Goal: Transaction & Acquisition: Book appointment/travel/reservation

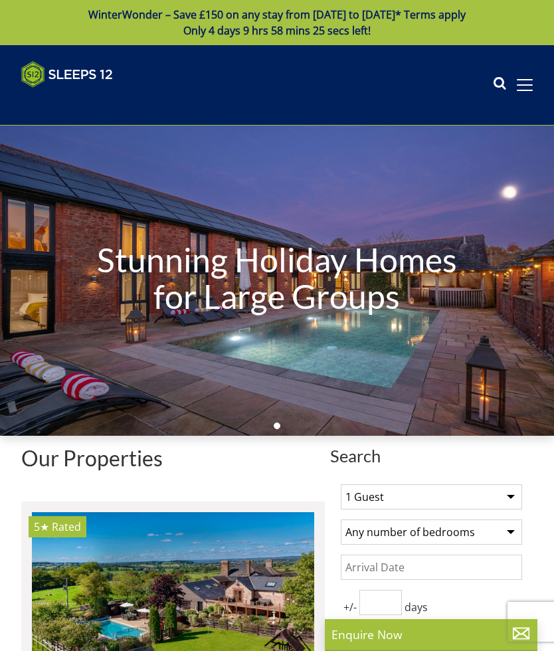
select select
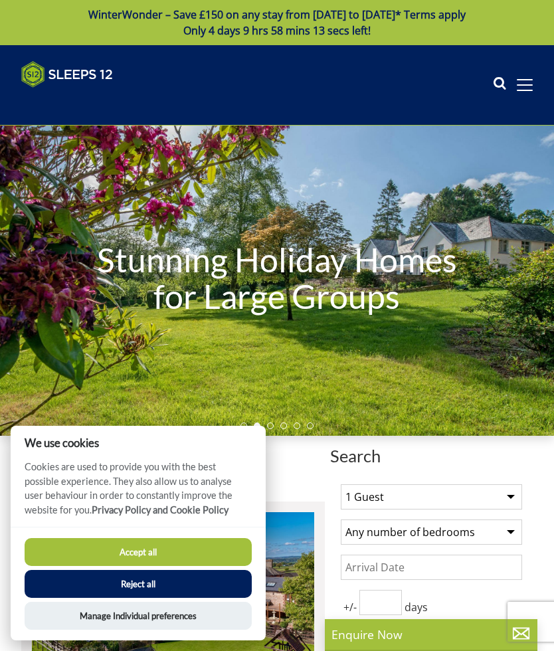
click at [187, 555] on button "Accept all" at bounding box center [138, 552] width 227 height 28
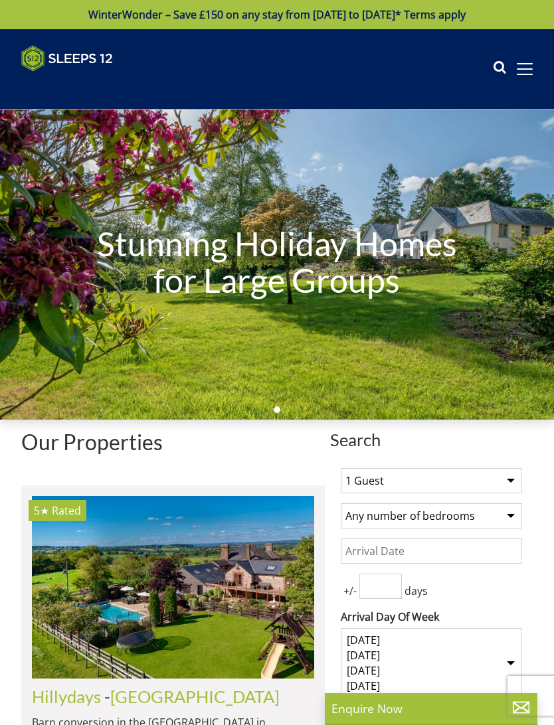
select select
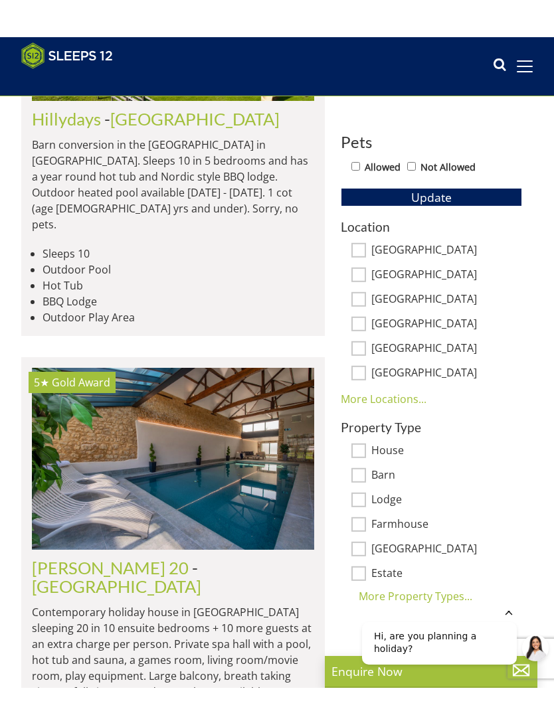
scroll to position [607, 0]
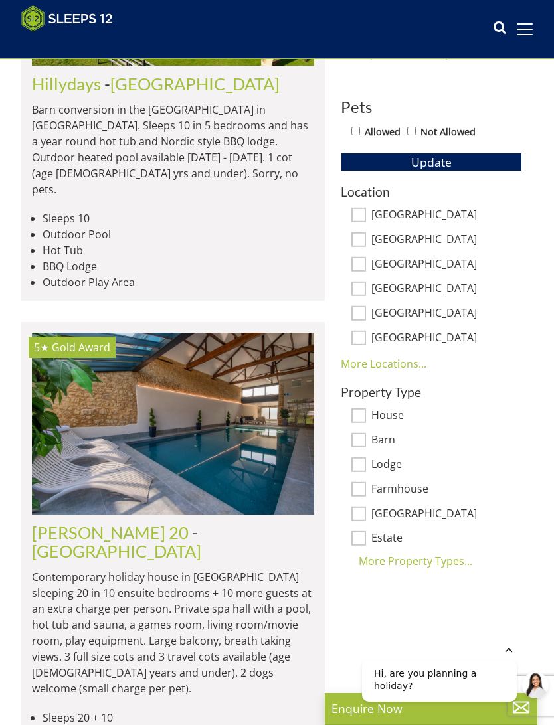
click at [364, 212] on input "[GEOGRAPHIC_DATA]" at bounding box center [358, 215] width 15 height 15
checkbox input "true"
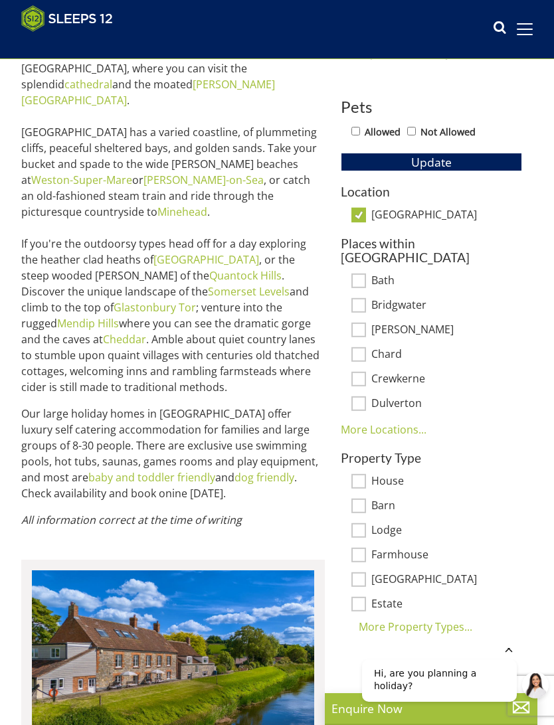
click at [364, 242] on h3 "Places within Somerset" at bounding box center [431, 250] width 181 height 28
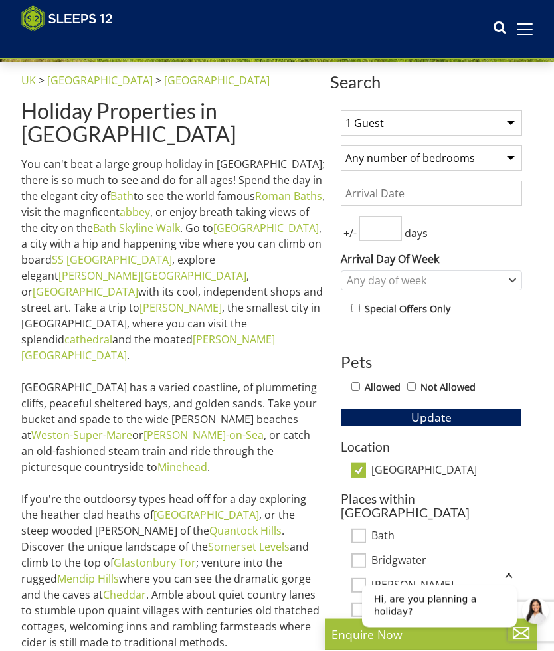
scroll to position [347, 0]
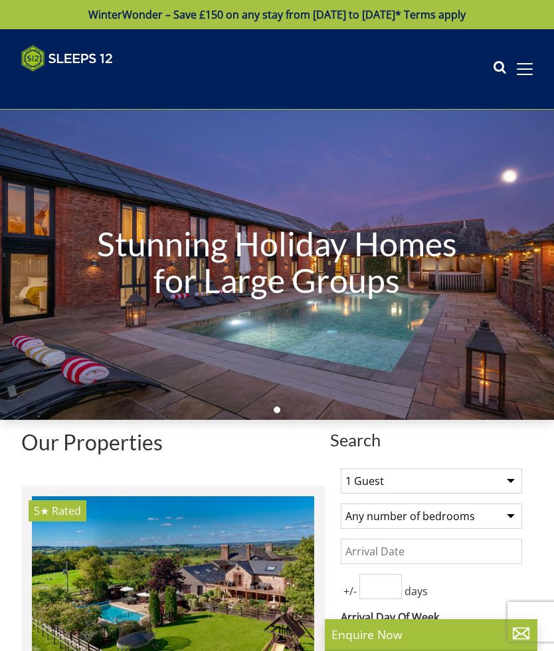
select select
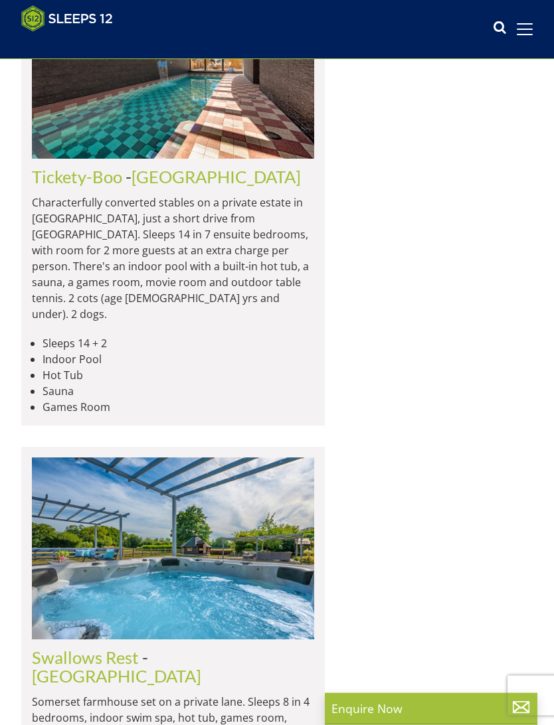
scroll to position [9153, 0]
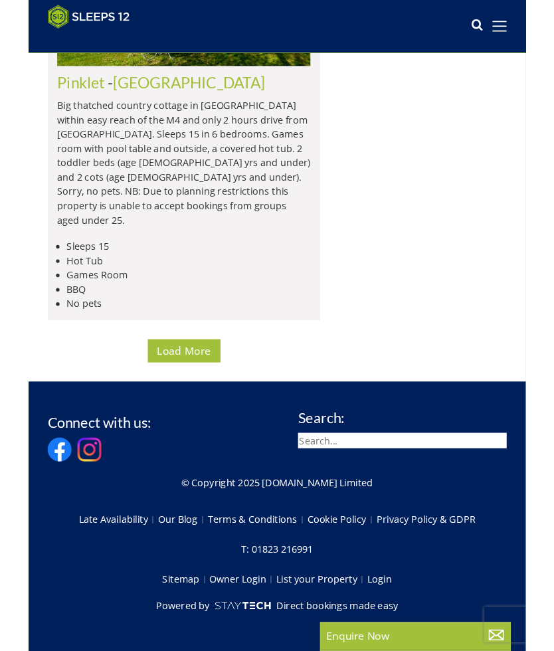
scroll to position [18337, 0]
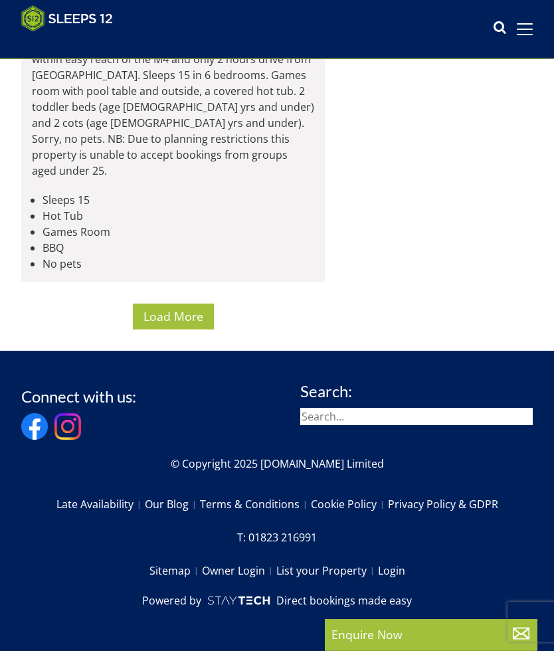
click at [186, 324] on span "Load More" at bounding box center [173, 316] width 60 height 16
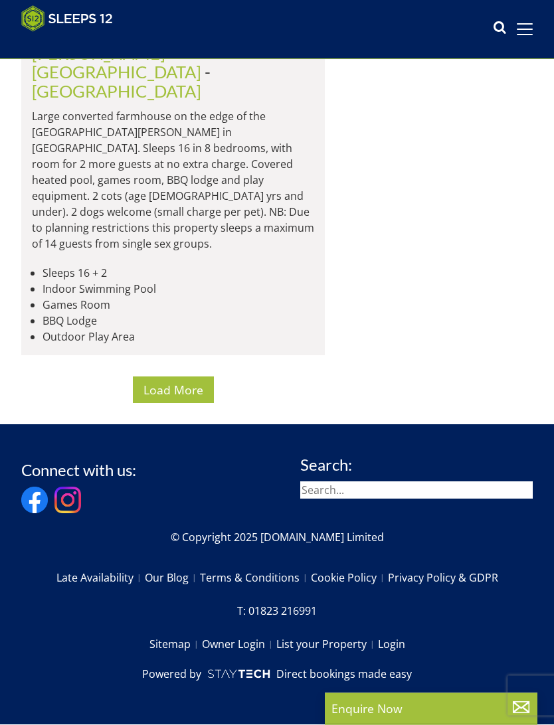
scroll to position [27678, 0]
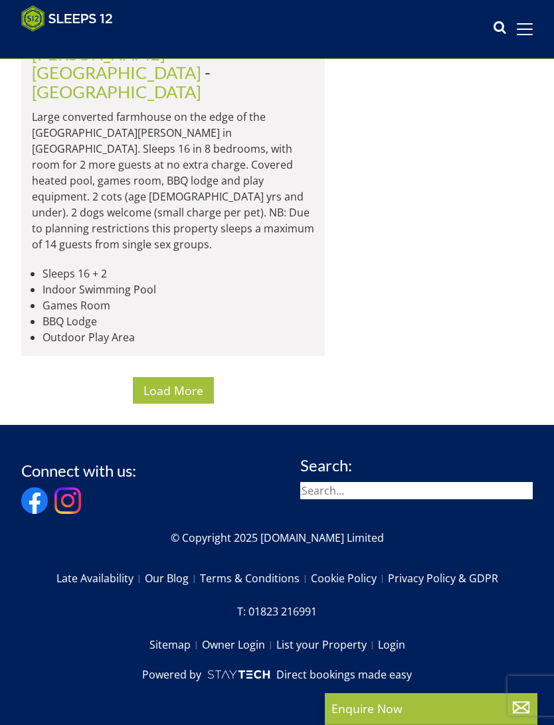
click at [204, 403] on button "Load More" at bounding box center [173, 390] width 81 height 26
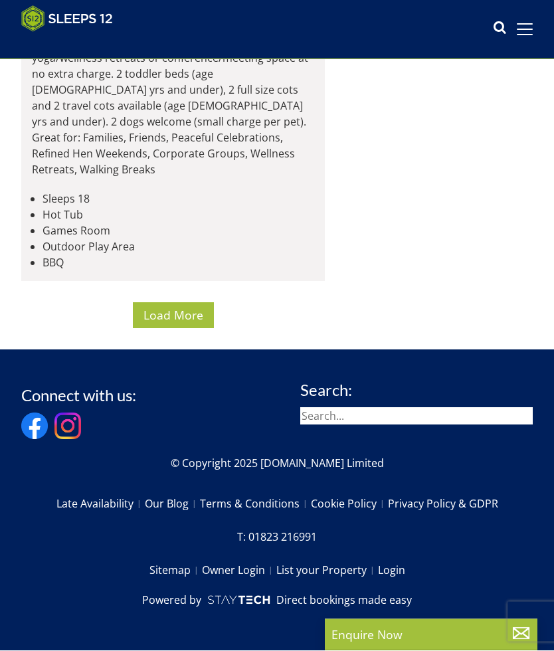
scroll to position [36988, 0]
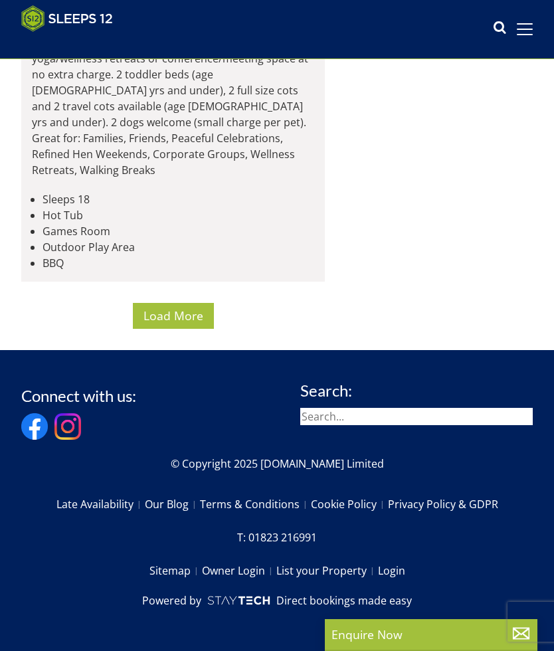
click at [187, 323] on span "Load More" at bounding box center [173, 315] width 60 height 16
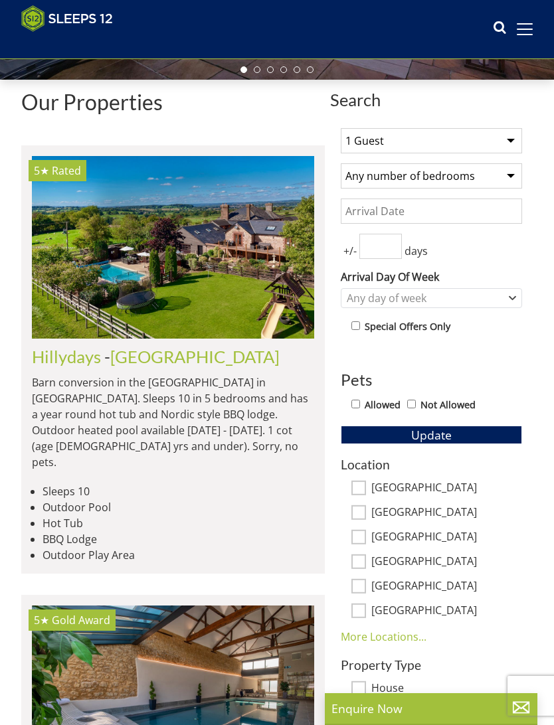
scroll to position [334, 0]
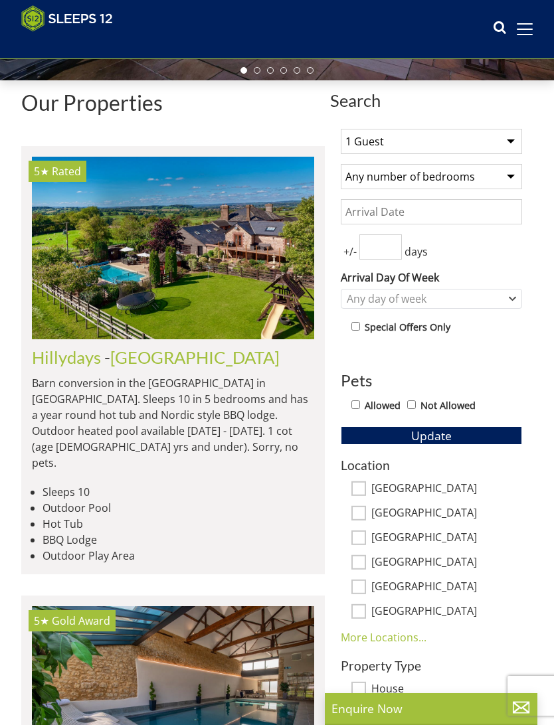
click at [515, 137] on select "1 Guest 2 Guests 3 Guests 4 Guests 5 Guests 6 Guests 7 Guests 8 Guests 9 Guests…" at bounding box center [431, 141] width 181 height 25
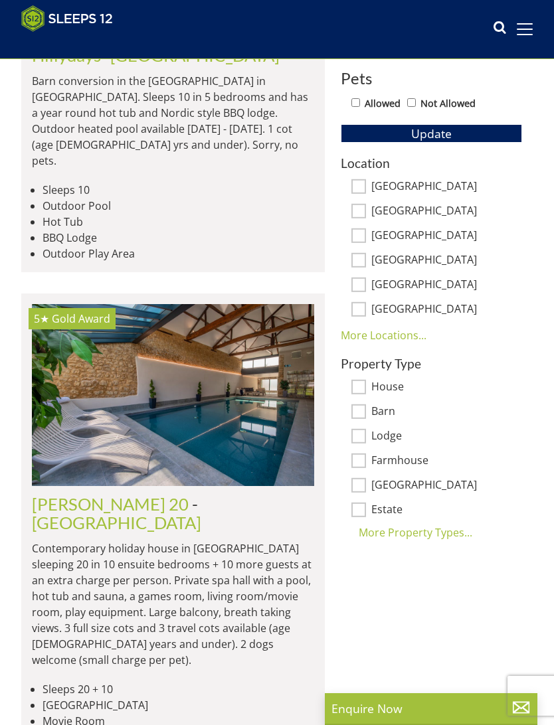
scroll to position [637, 0]
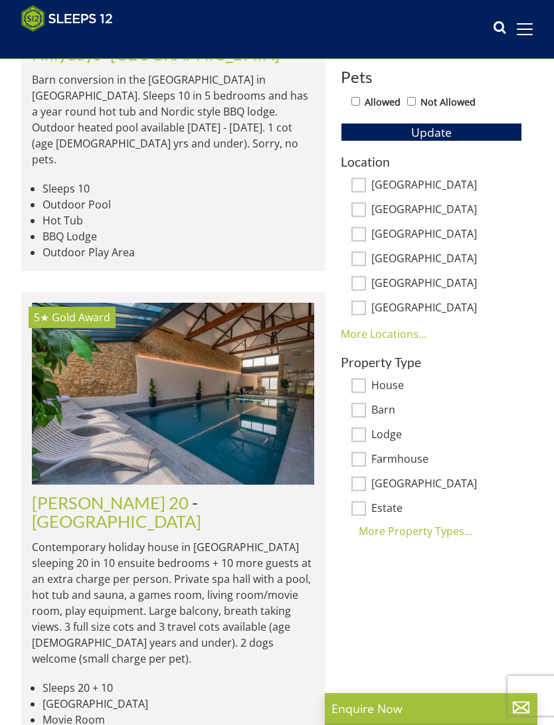
click at [398, 335] on link "More Locations..." at bounding box center [384, 334] width 86 height 15
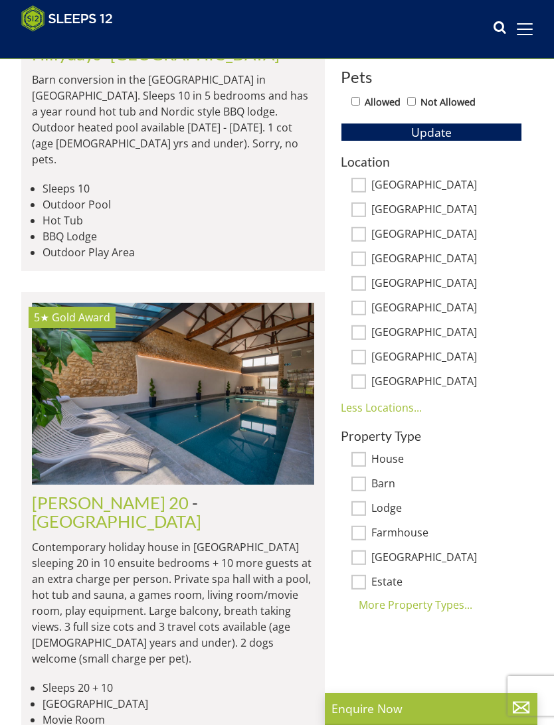
click at [451, 605] on div "More Property Types..." at bounding box center [431, 605] width 181 height 16
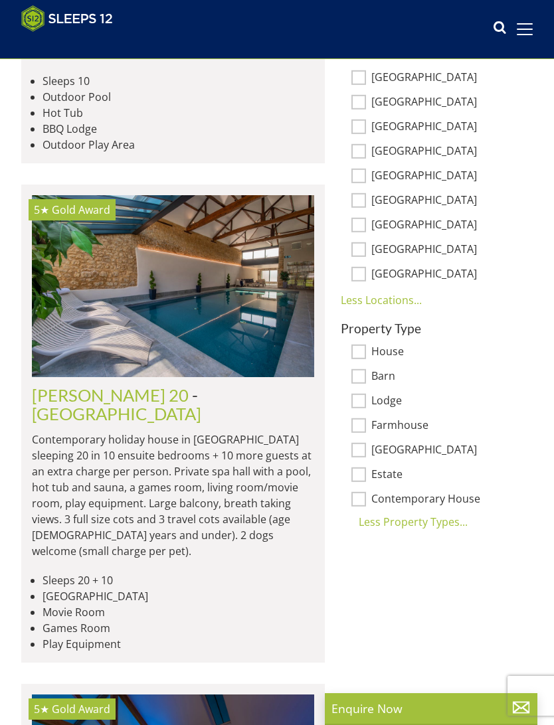
scroll to position [740, 0]
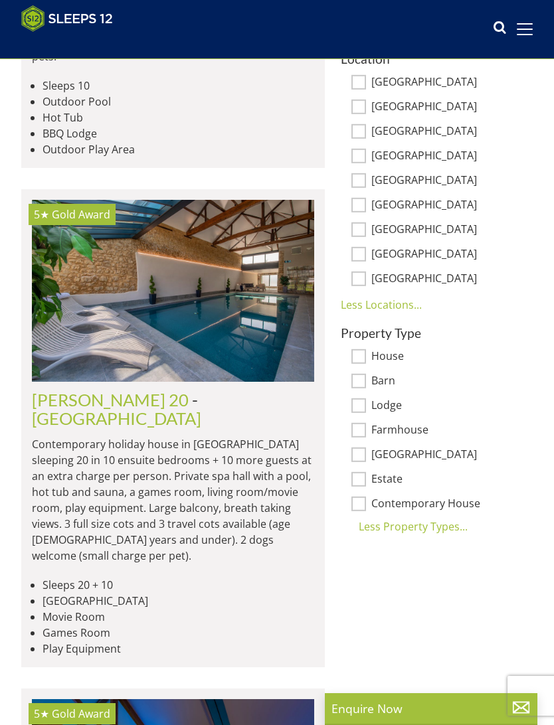
click at [363, 481] on input "Estate" at bounding box center [358, 479] width 15 height 15
checkbox input "true"
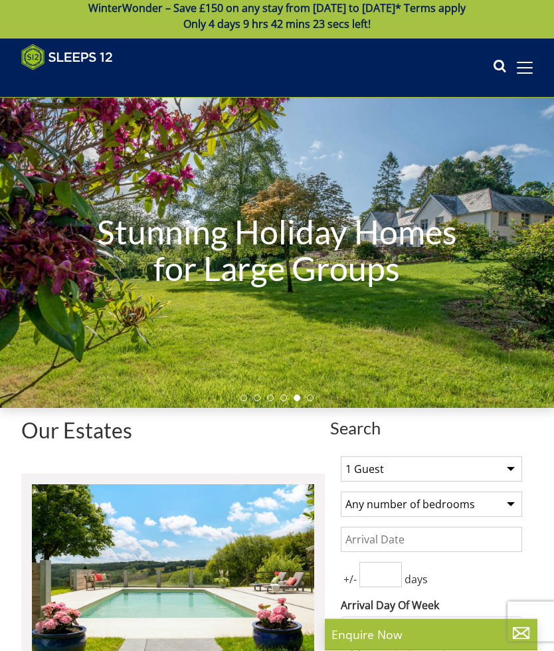
scroll to position [0, 0]
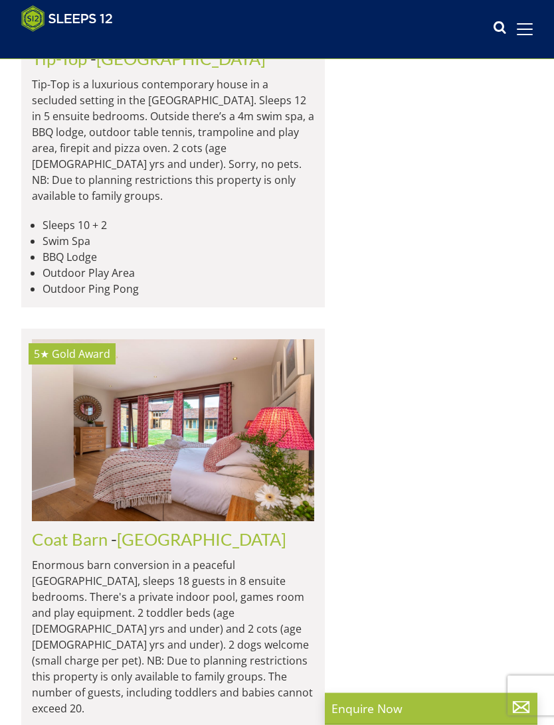
scroll to position [3478, 0]
click at [218, 339] on img at bounding box center [173, 430] width 282 height 183
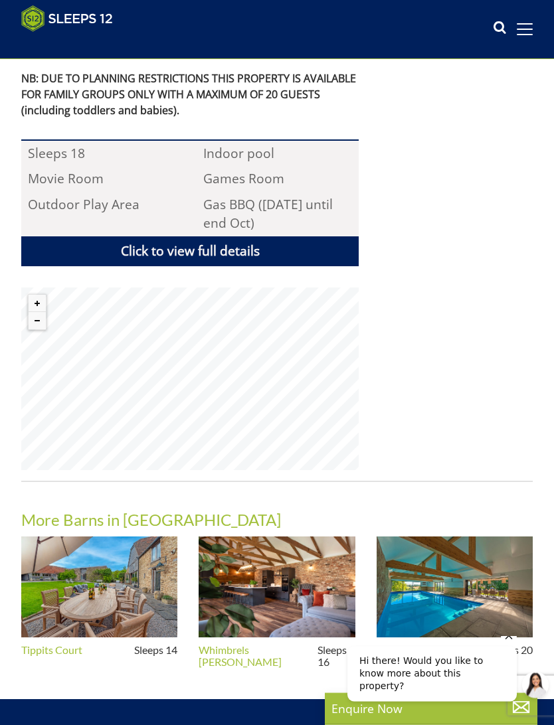
scroll to position [874, 0]
click at [220, 236] on link "Click to view full details" at bounding box center [189, 251] width 337 height 30
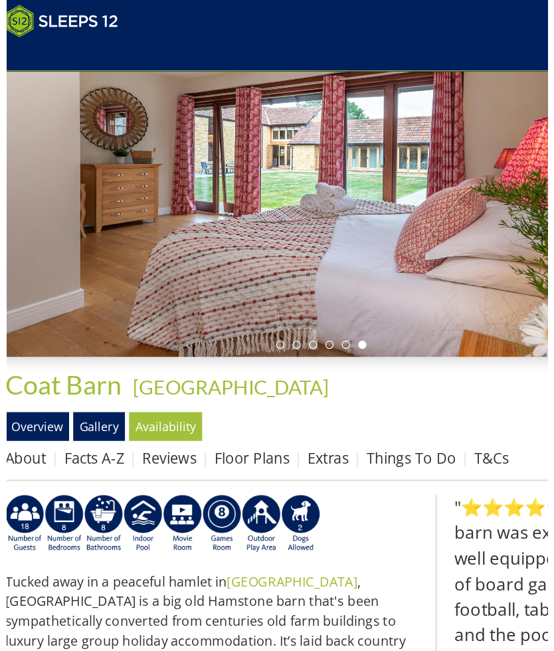
scroll to position [124, 0]
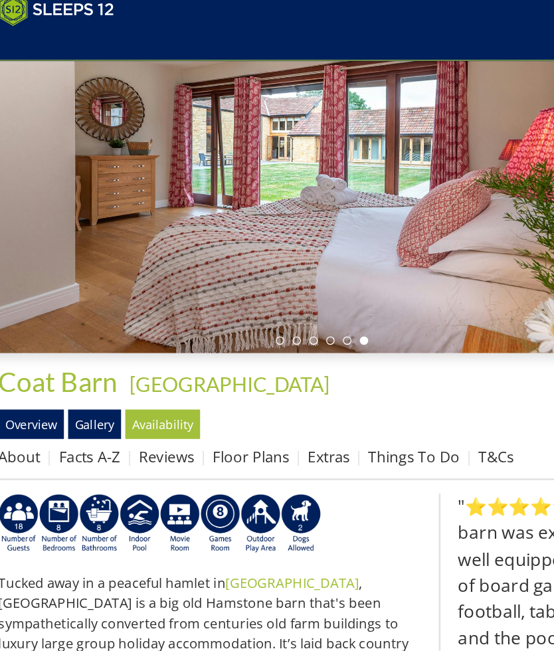
click at [76, 335] on link "Gallery" at bounding box center [97, 346] width 42 height 23
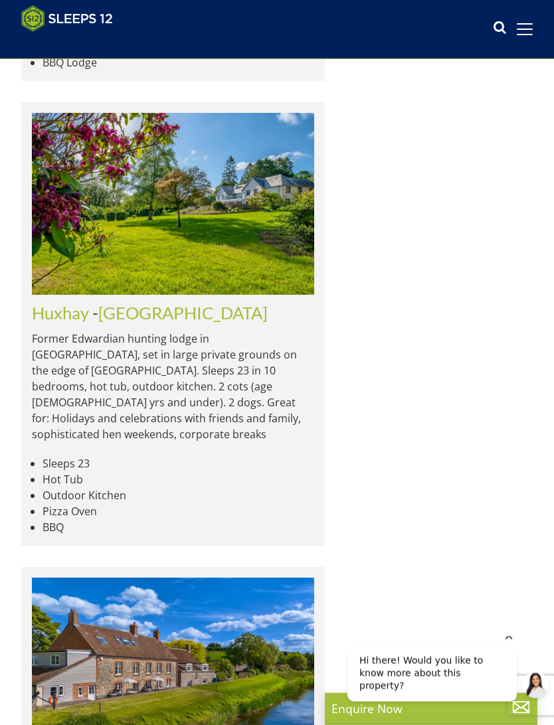
scroll to position [5150, 0]
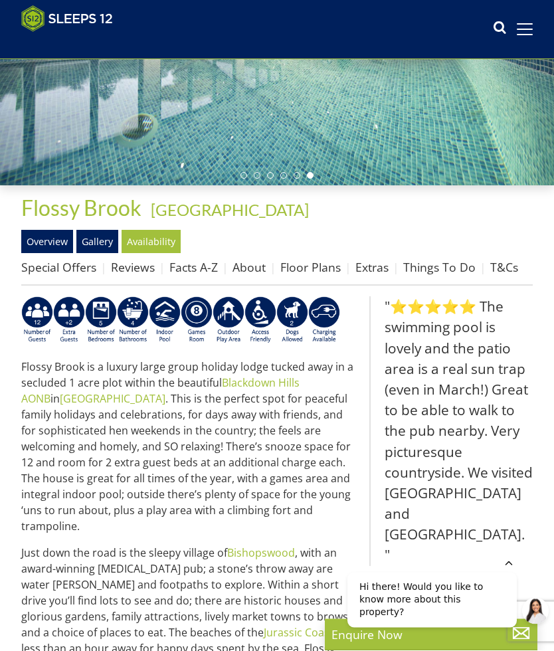
scroll to position [229, 0]
click at [103, 242] on link "Gallery" at bounding box center [97, 241] width 42 height 23
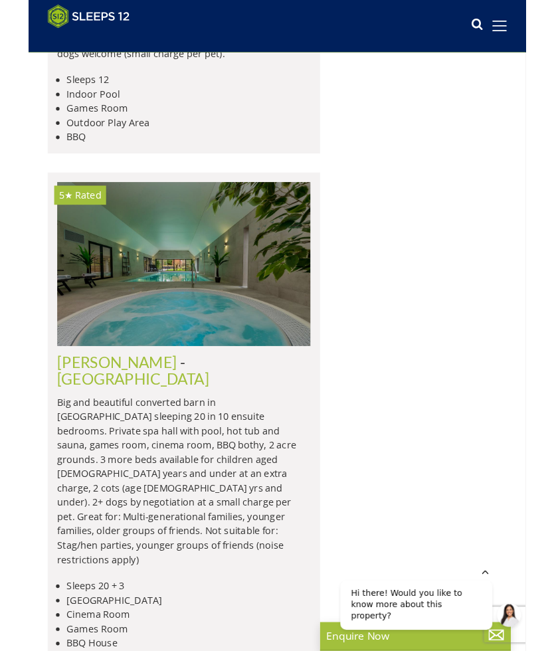
scroll to position [7432, 0]
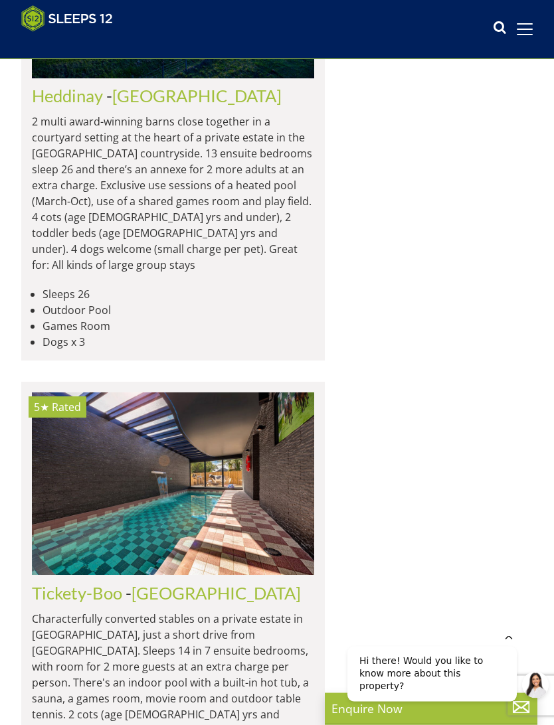
scroll to position [8737, 0]
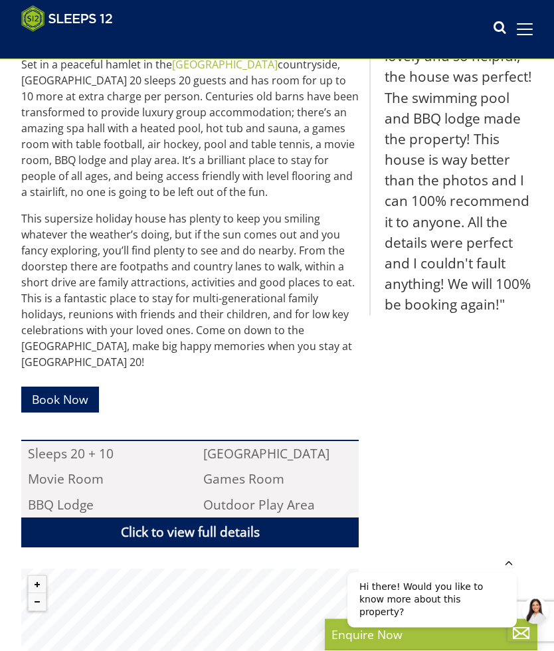
scroll to position [583, 0]
click at [220, 533] on link "Click to view full details" at bounding box center [189, 532] width 337 height 30
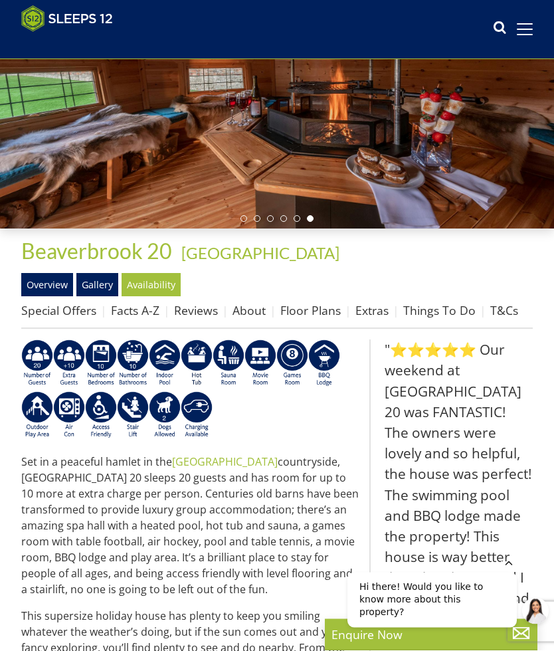
scroll to position [186, 0]
click at [332, 313] on link "Floor Plans" at bounding box center [310, 310] width 60 height 16
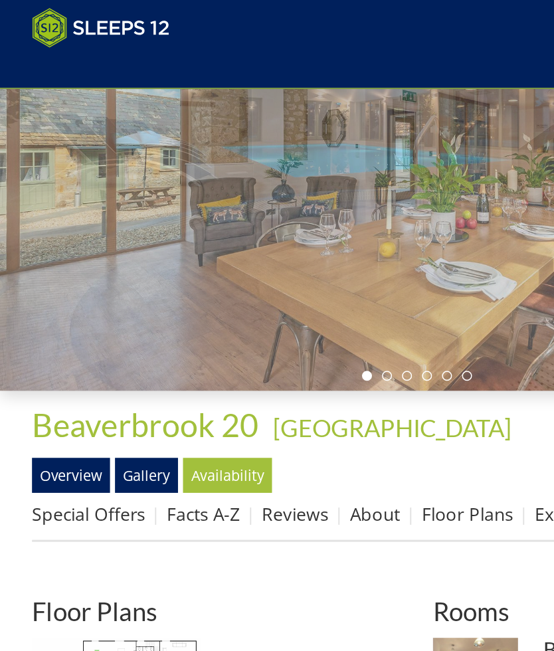
scroll to position [154, 0]
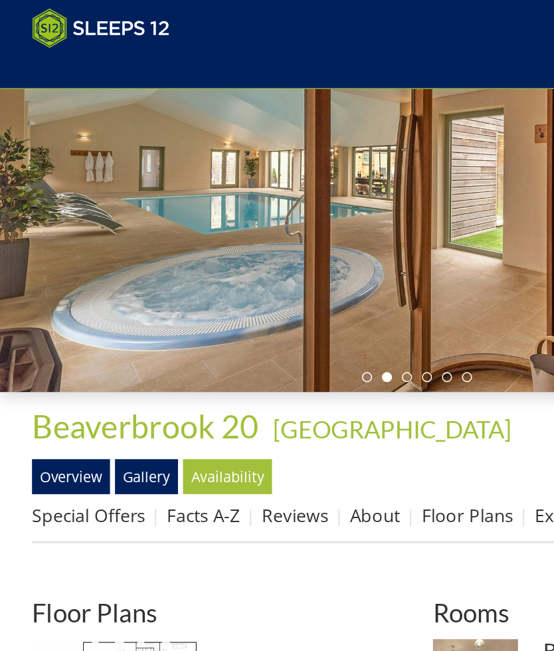
click at [101, 320] on link "Gallery" at bounding box center [97, 316] width 42 height 23
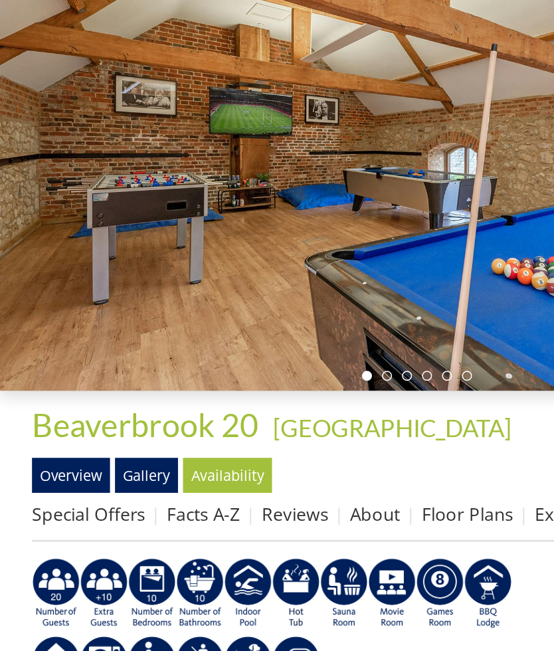
scroll to position [186, 0]
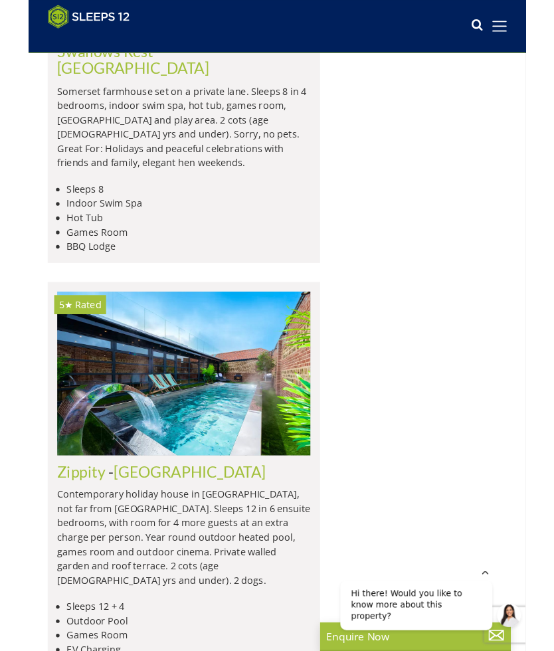
scroll to position [9751, 0]
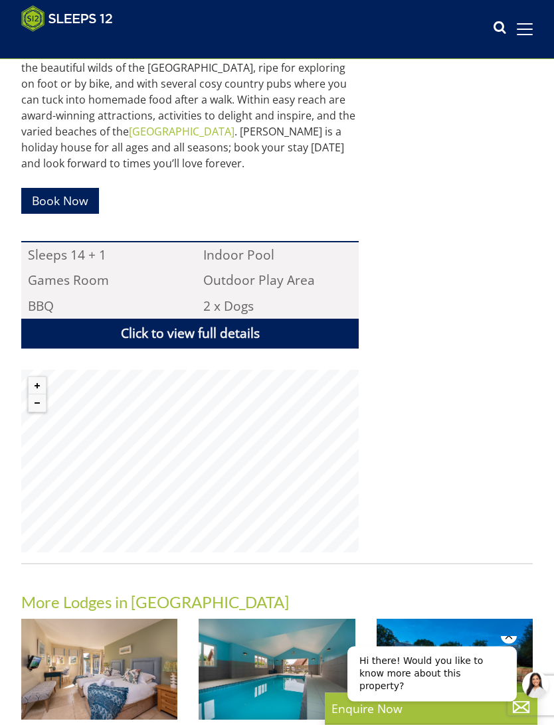
scroll to position [716, 0]
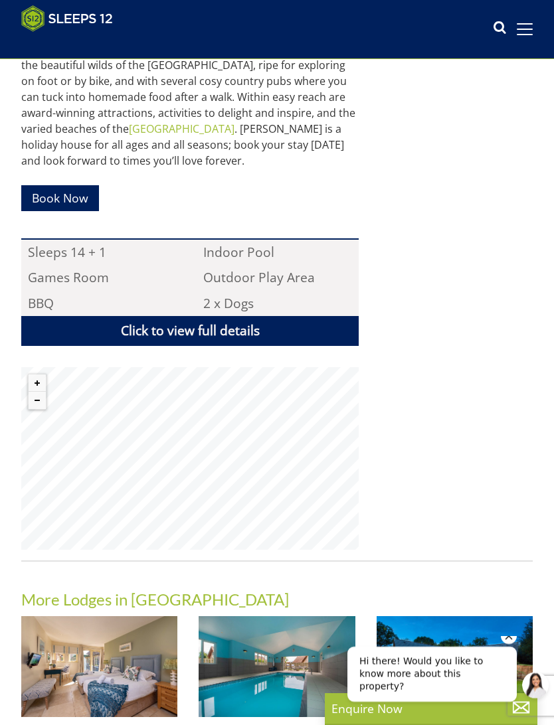
click at [243, 332] on link "Click to view full details" at bounding box center [189, 331] width 337 height 30
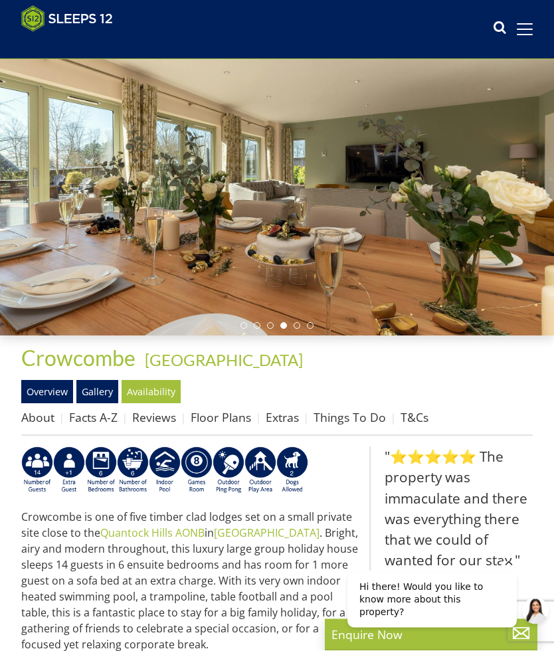
scroll to position [76, 0]
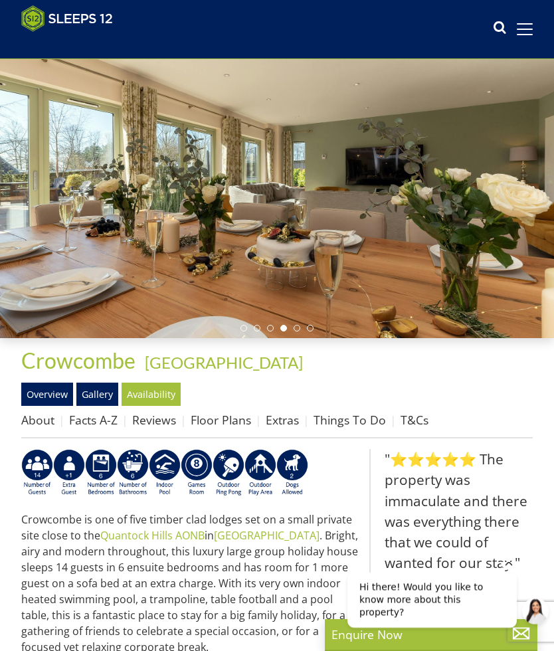
click at [50, 393] on link "Overview" at bounding box center [47, 393] width 52 height 23
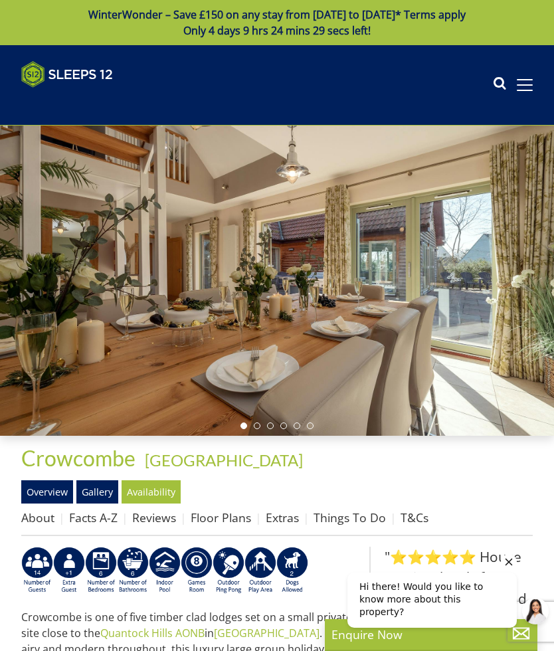
scroll to position [0, 0]
click at [98, 491] on link "Gallery" at bounding box center [97, 491] width 42 height 23
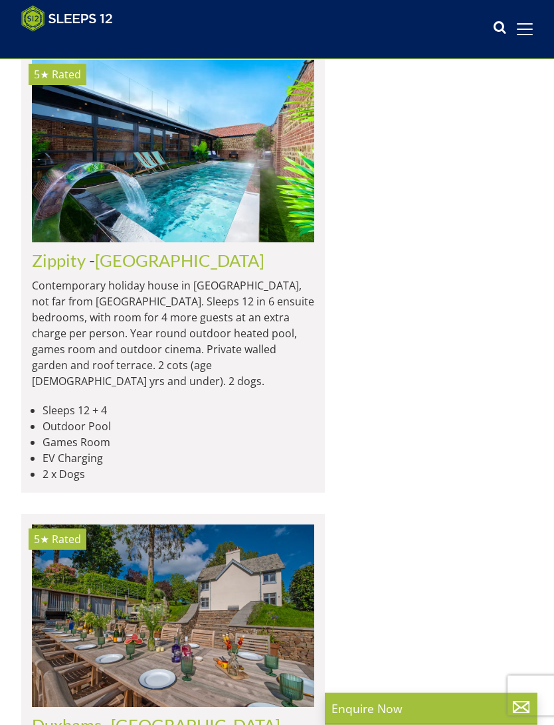
scroll to position [10010, 0]
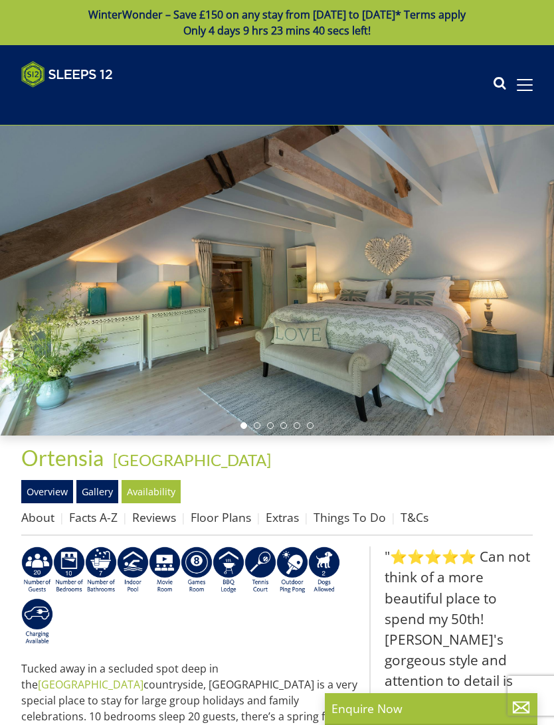
click at [98, 493] on link "Gallery" at bounding box center [97, 491] width 42 height 23
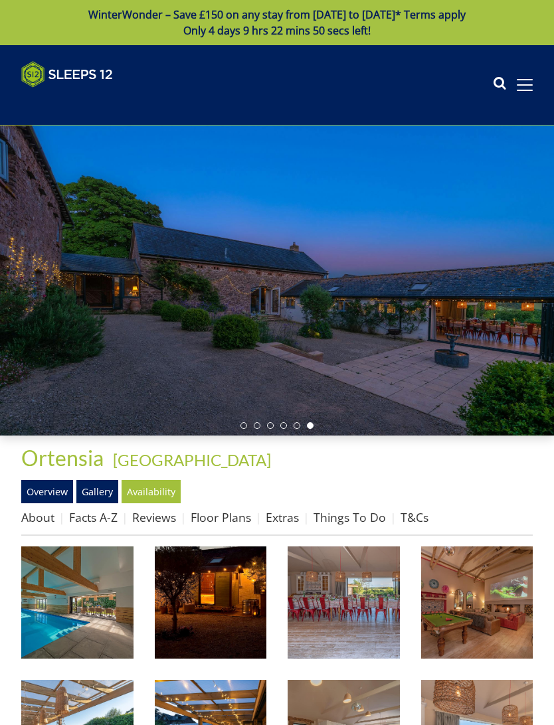
click at [225, 519] on link "Floor Plans" at bounding box center [221, 517] width 60 height 16
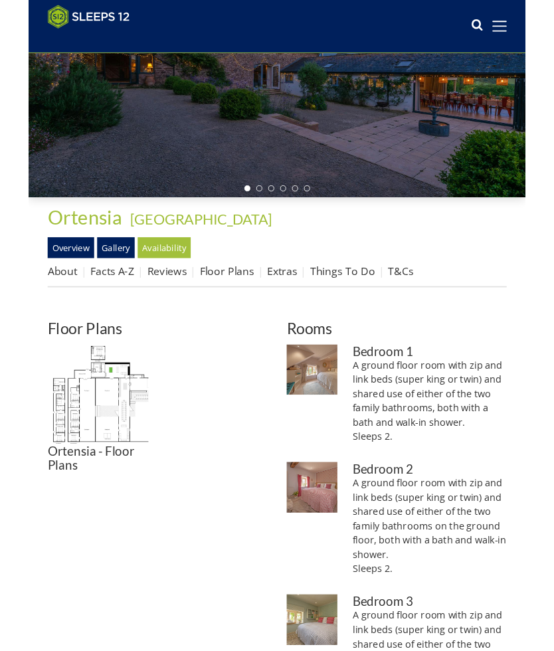
scroll to position [196, 0]
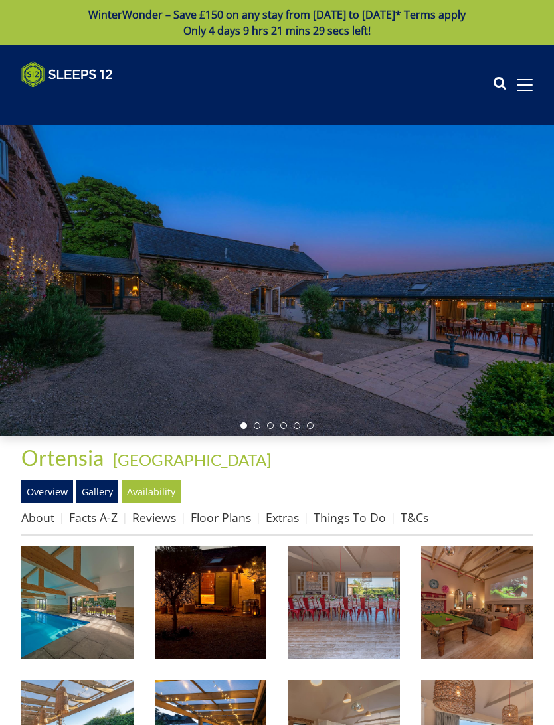
click at [94, 603] on img at bounding box center [77, 602] width 112 height 112
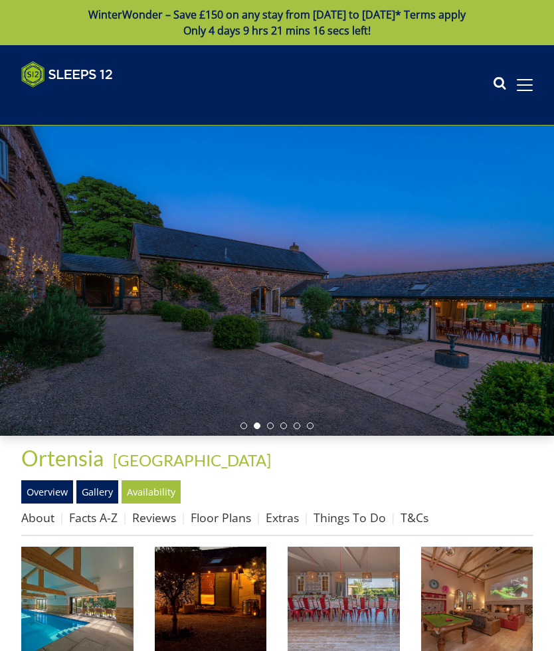
click at [231, 615] on img at bounding box center [211, 602] width 112 height 112
click at [352, 619] on img at bounding box center [343, 602] width 112 height 112
click at [487, 600] on img at bounding box center [477, 602] width 112 height 112
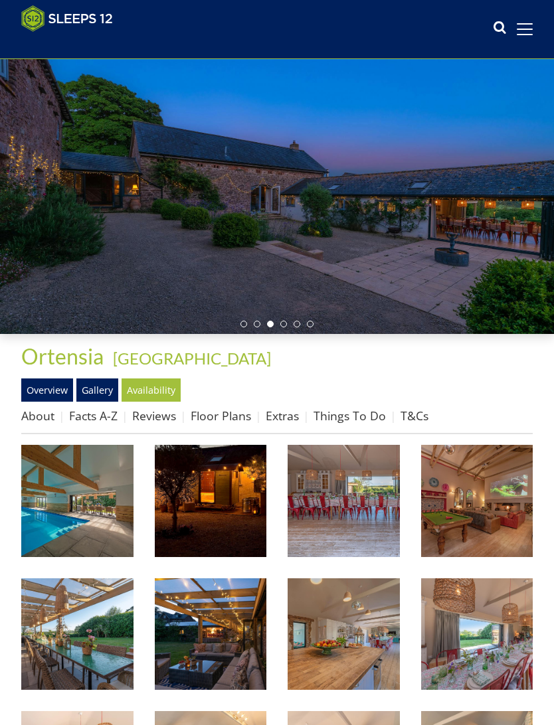
scroll to position [79, 0]
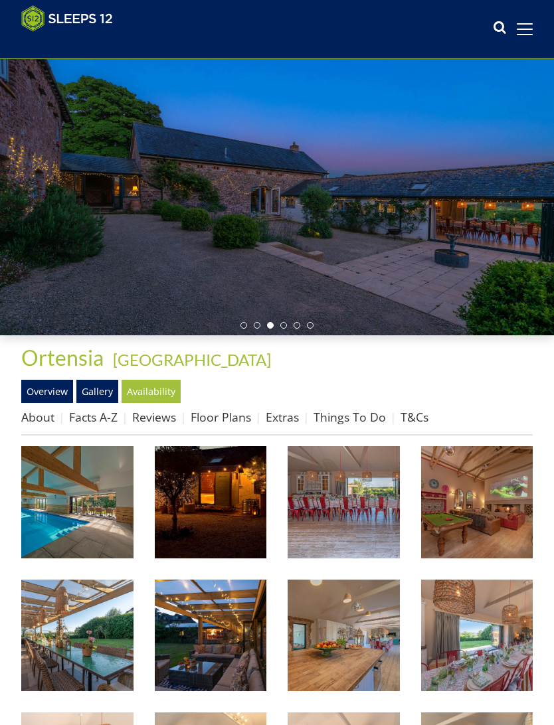
click at [90, 647] on img at bounding box center [77, 636] width 112 height 112
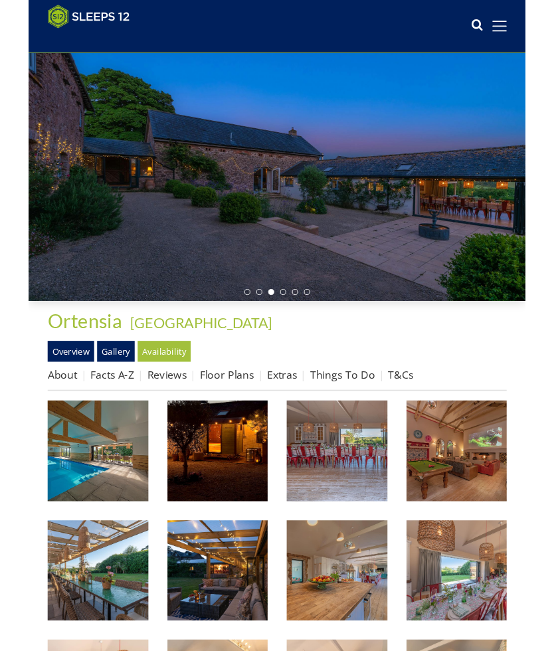
scroll to position [116, 0]
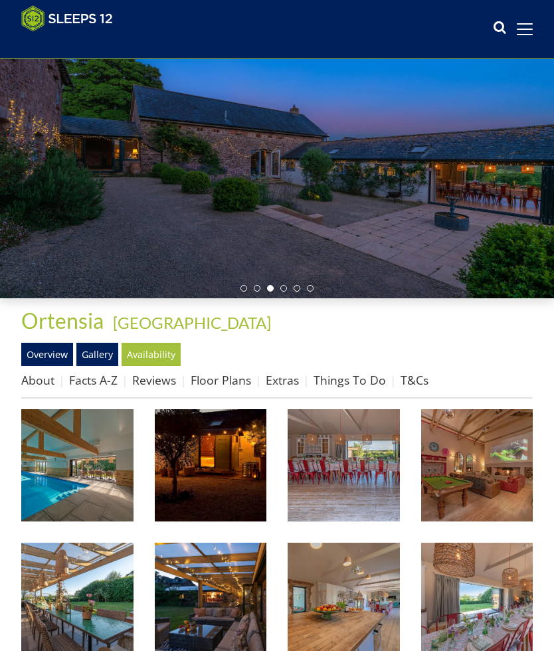
click at [230, 616] on img at bounding box center [211, 598] width 112 height 112
click at [354, 619] on img at bounding box center [343, 598] width 112 height 112
click at [479, 621] on img at bounding box center [477, 598] width 112 height 112
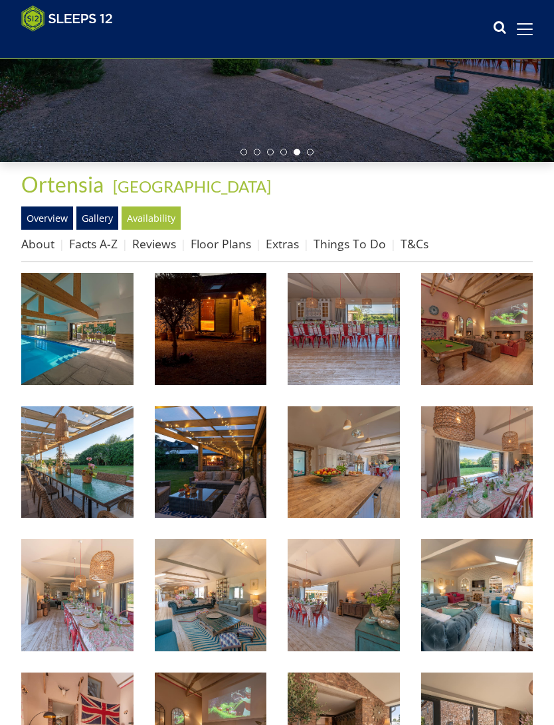
scroll to position [254, 0]
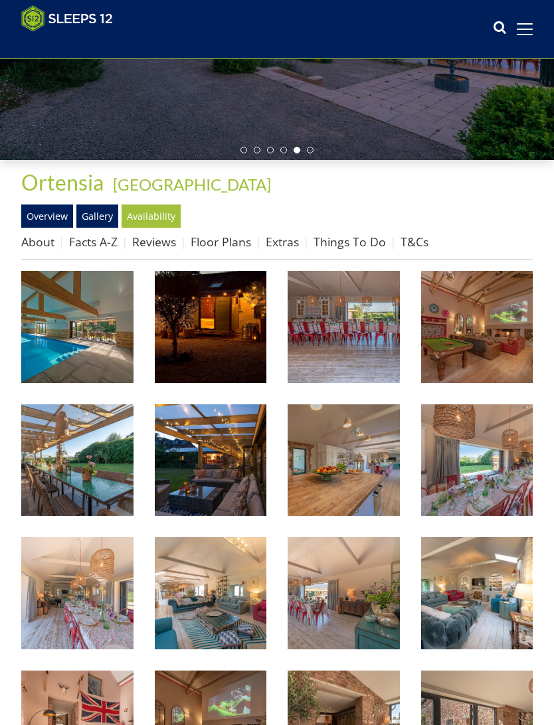
click at [80, 629] on img at bounding box center [77, 593] width 112 height 112
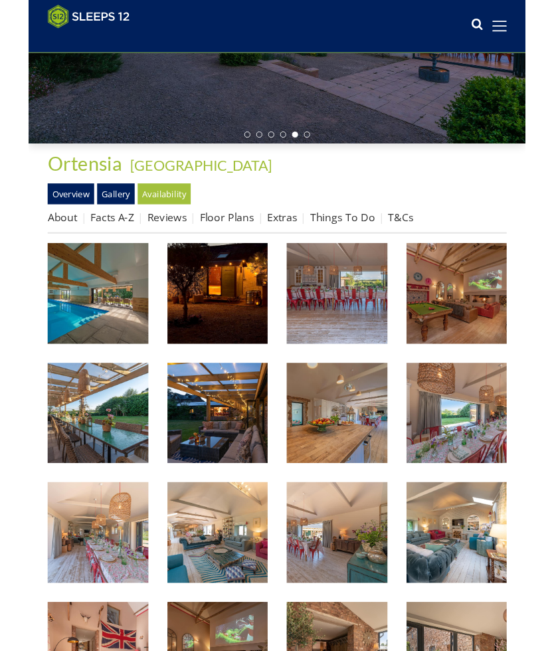
scroll to position [291, 0]
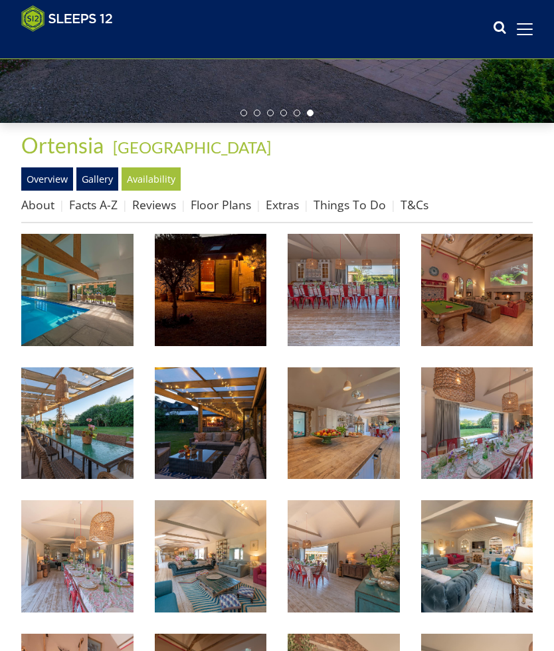
click at [218, 582] on img at bounding box center [211, 556] width 112 height 112
click at [359, 583] on img at bounding box center [343, 556] width 112 height 112
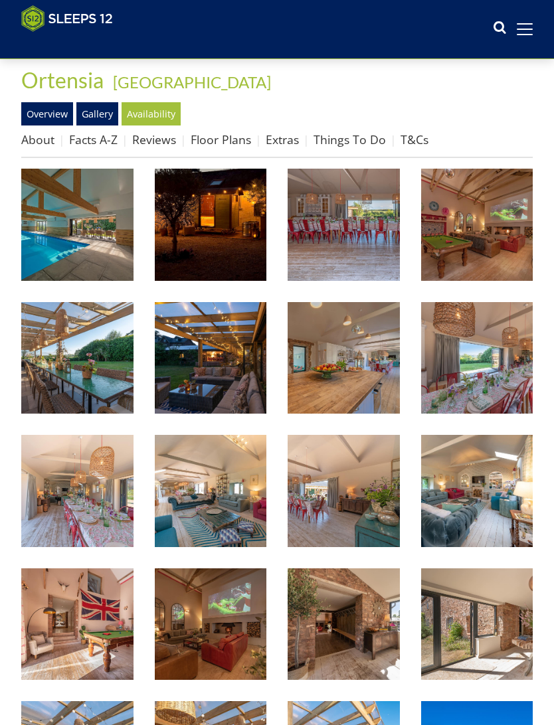
scroll to position [356, 0]
click at [471, 522] on img at bounding box center [477, 491] width 112 height 112
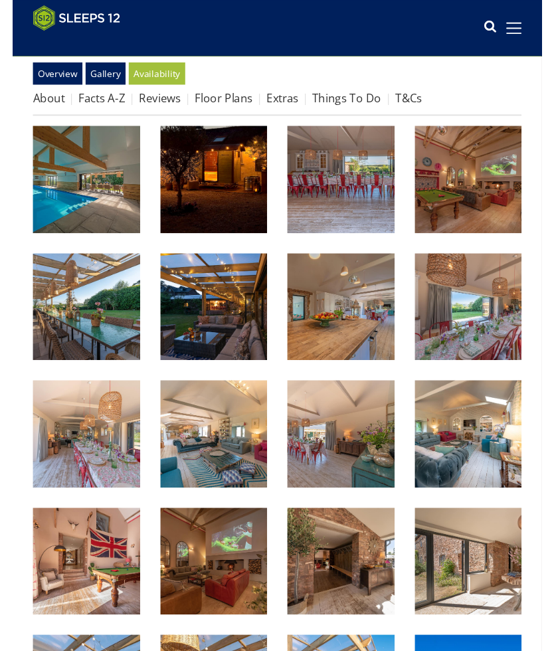
scroll to position [408, 0]
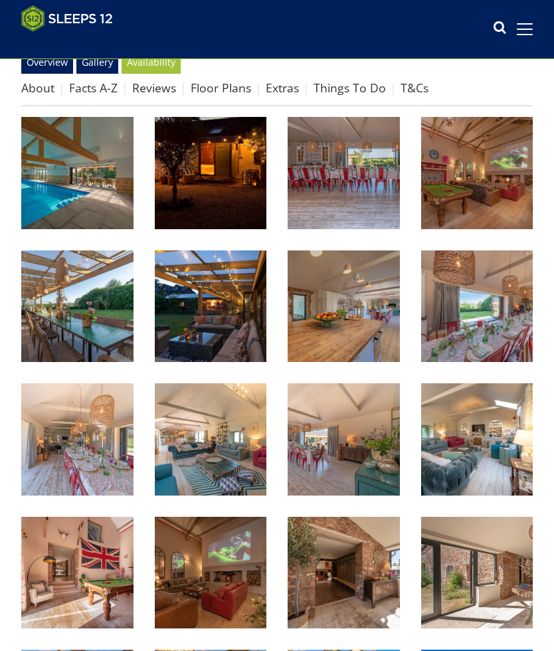
click at [90, 593] on img at bounding box center [77, 572] width 112 height 112
click at [223, 594] on img at bounding box center [211, 572] width 112 height 112
click at [350, 589] on img at bounding box center [343, 572] width 112 height 112
click at [488, 595] on img at bounding box center [477, 572] width 112 height 112
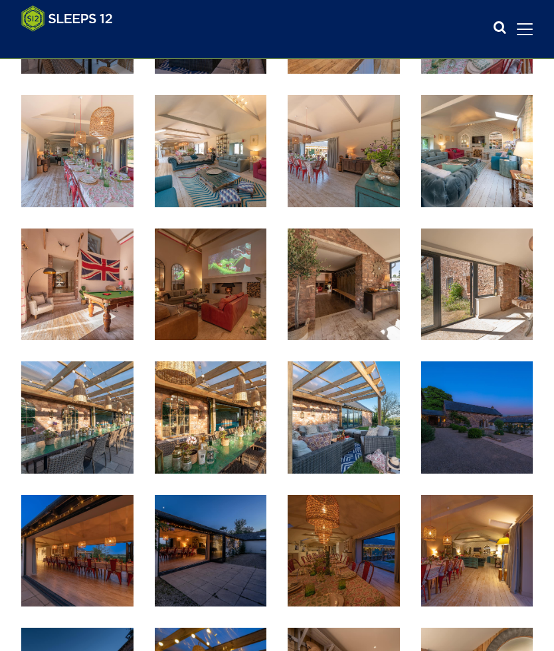
scroll to position [696, 0]
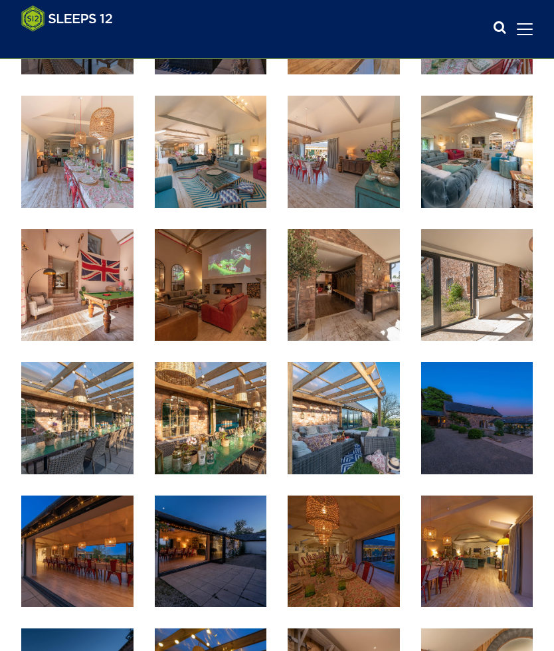
click at [98, 449] on img at bounding box center [77, 418] width 112 height 112
click at [219, 443] on img at bounding box center [211, 418] width 112 height 112
click at [356, 443] on img at bounding box center [343, 418] width 112 height 112
click at [481, 447] on img at bounding box center [477, 418] width 112 height 112
click at [86, 578] on img at bounding box center [77, 551] width 112 height 112
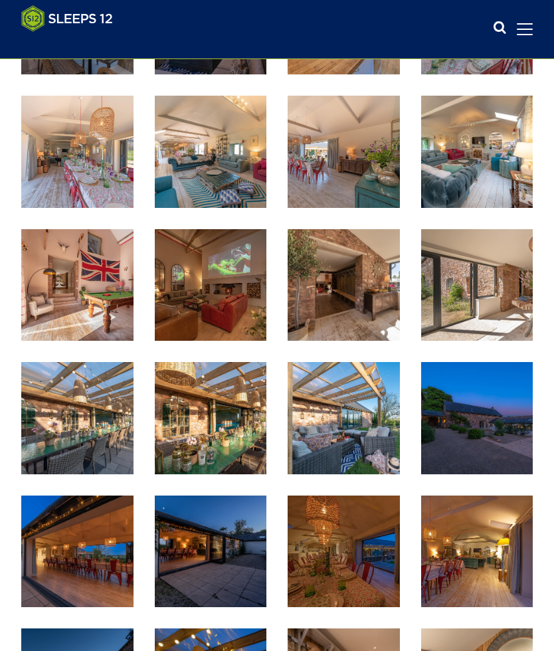
click at [227, 580] on img at bounding box center [211, 551] width 112 height 112
click at [365, 578] on img at bounding box center [343, 551] width 112 height 112
click at [484, 573] on img at bounding box center [477, 551] width 112 height 112
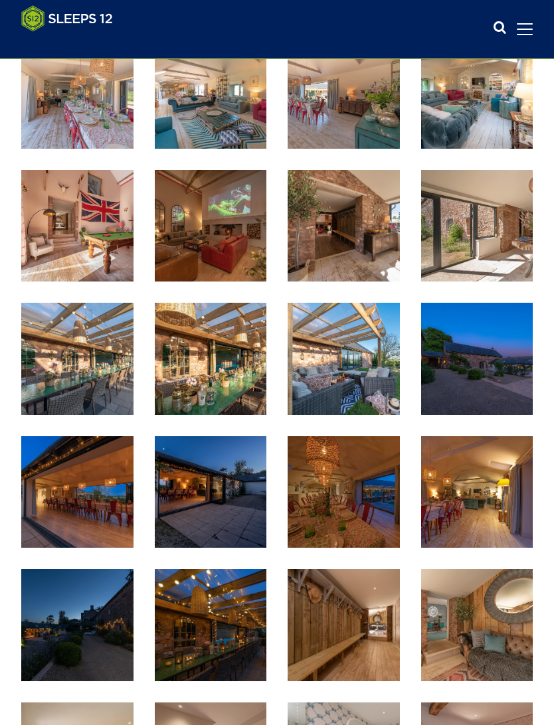
scroll to position [754, 0]
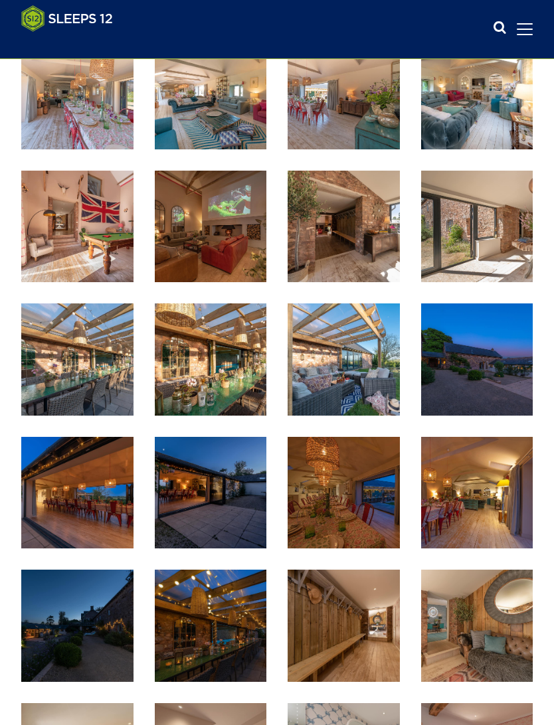
click at [94, 643] on img at bounding box center [77, 626] width 112 height 112
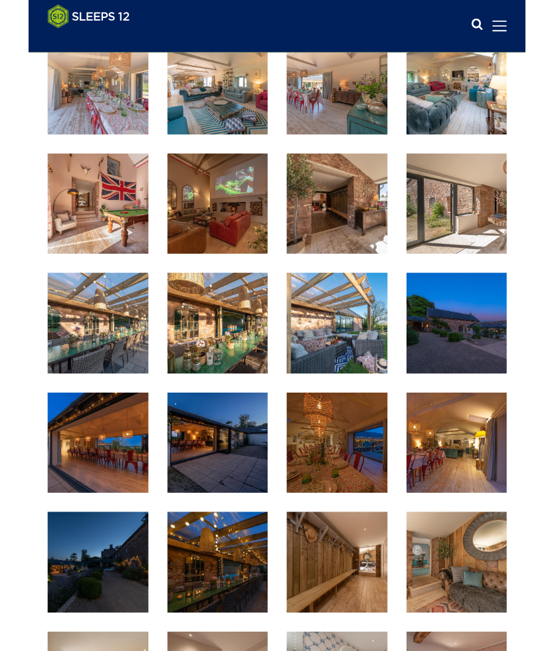
scroll to position [791, 0]
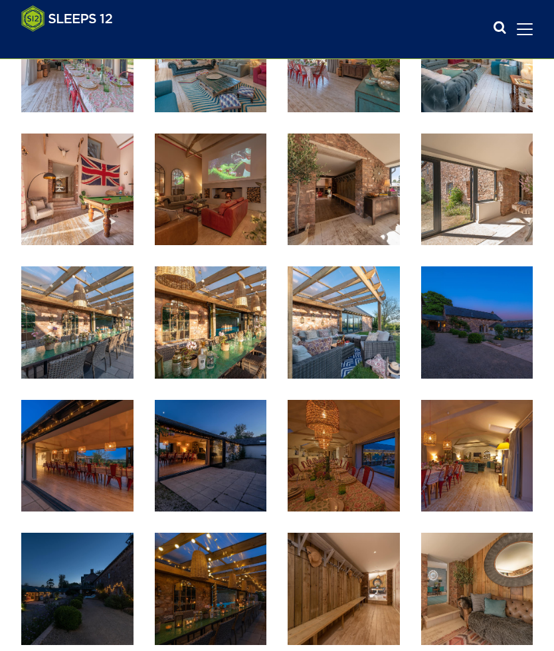
click at [223, 612] on img at bounding box center [211, 588] width 112 height 112
click at [350, 620] on img at bounding box center [343, 588] width 112 height 112
click at [489, 611] on img at bounding box center [477, 588] width 112 height 112
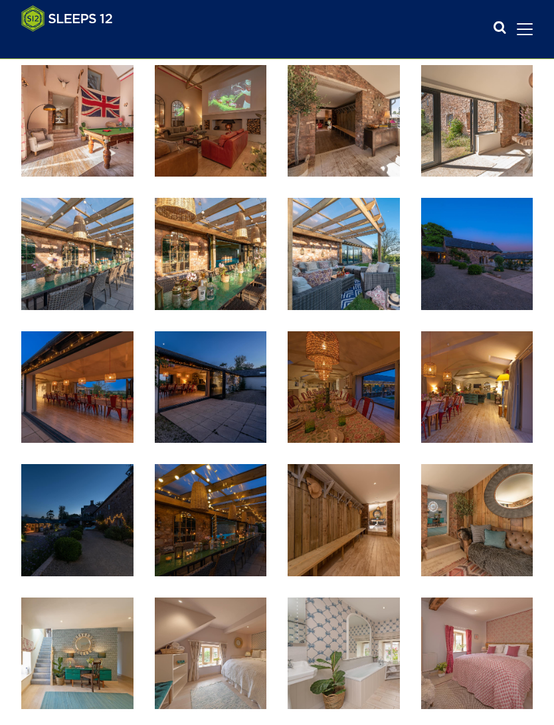
scroll to position [860, 0]
click at [89, 650] on img at bounding box center [77, 653] width 112 height 112
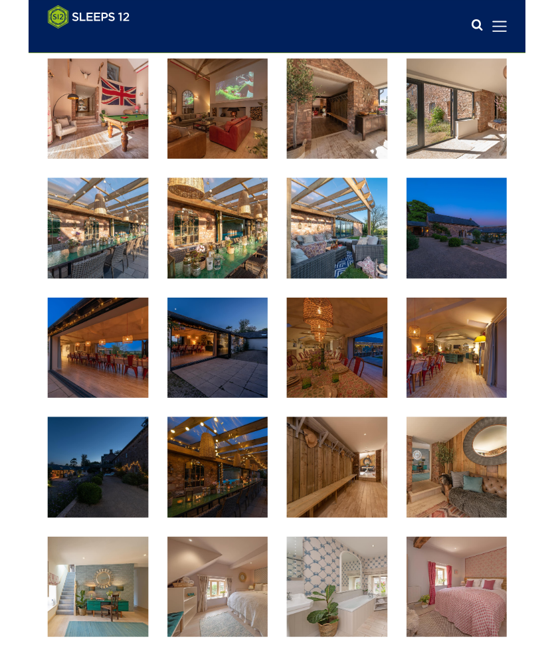
scroll to position [897, 0]
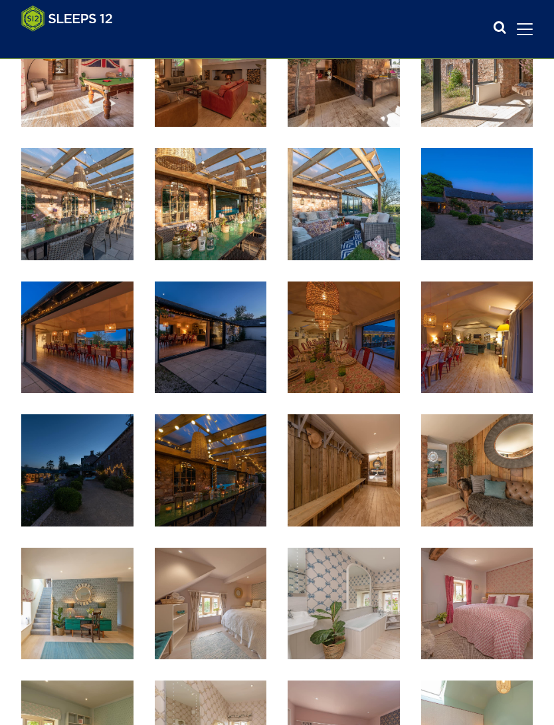
scroll to position [908, 0]
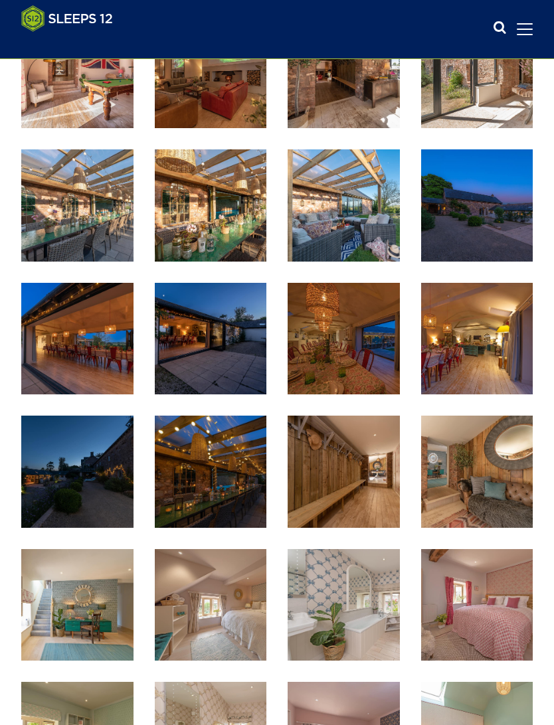
click at [228, 633] on img at bounding box center [211, 605] width 112 height 112
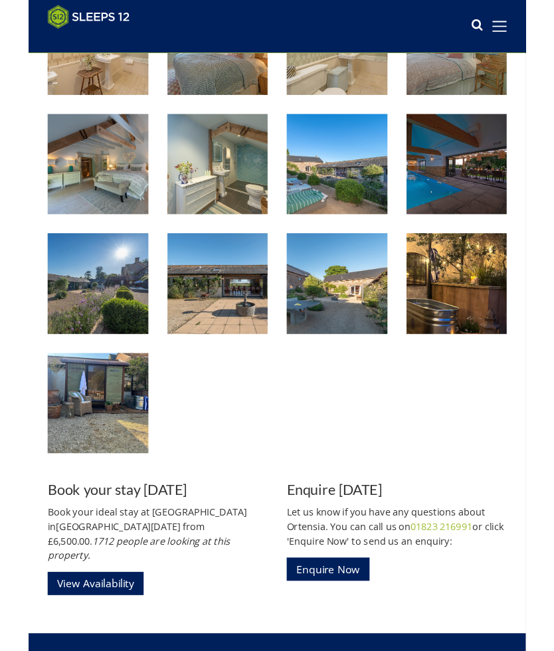
scroll to position [1859, 0]
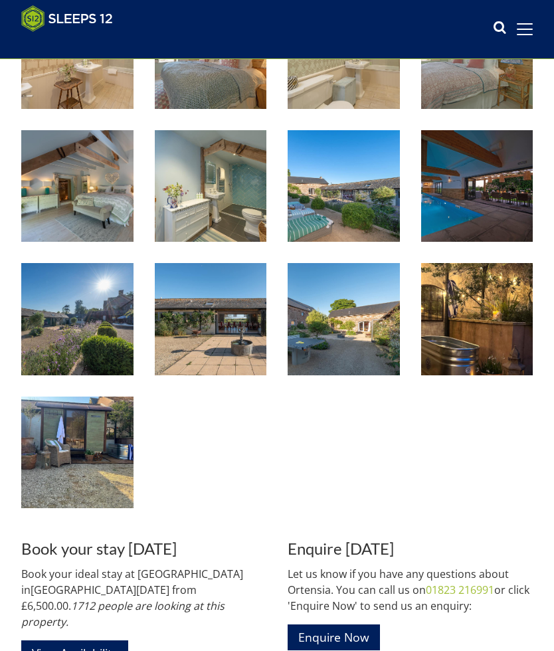
click at [112, 644] on link "View Availability" at bounding box center [74, 653] width 107 height 26
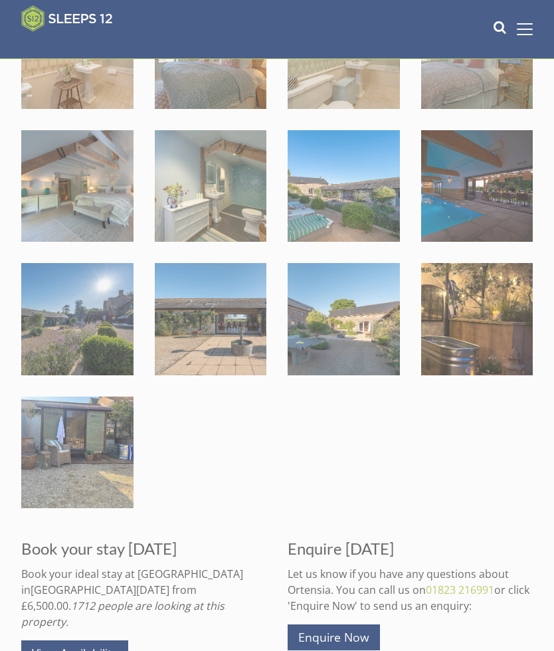
click at [92, 648] on link "View Availability" at bounding box center [74, 653] width 107 height 26
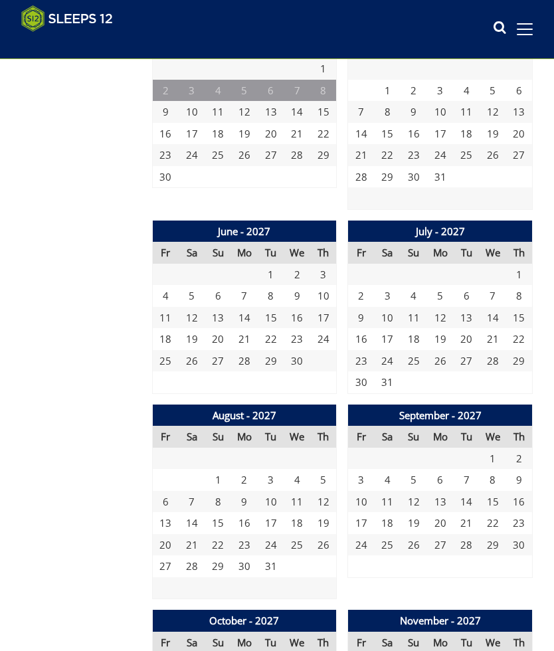
scroll to position [2272, 0]
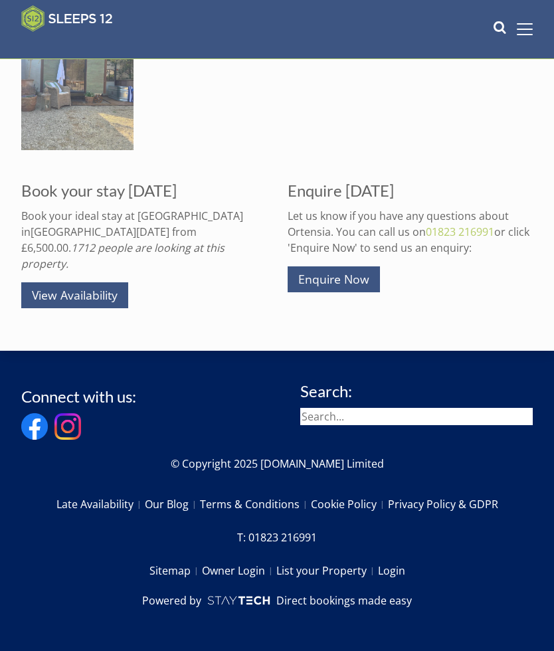
scroll to position [1859, 0]
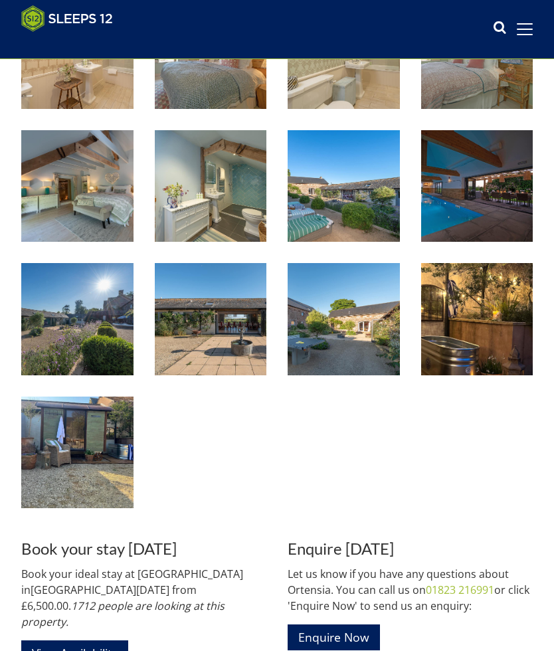
click at [349, 641] on link "Enquire Now" at bounding box center [333, 637] width 92 height 26
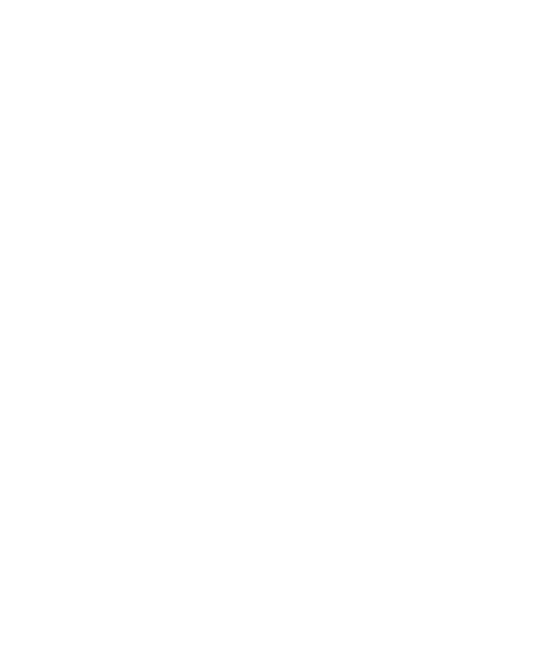
scroll to position [1632, 0]
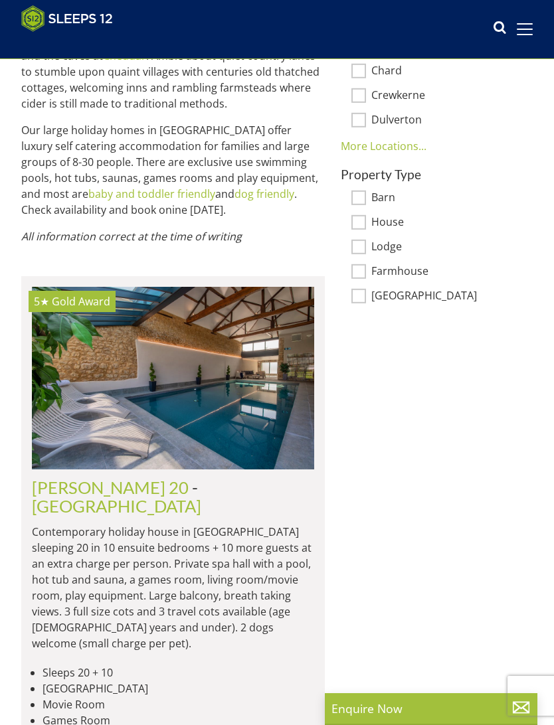
scroll to position [891, 0]
click at [231, 311] on img at bounding box center [173, 377] width 282 height 183
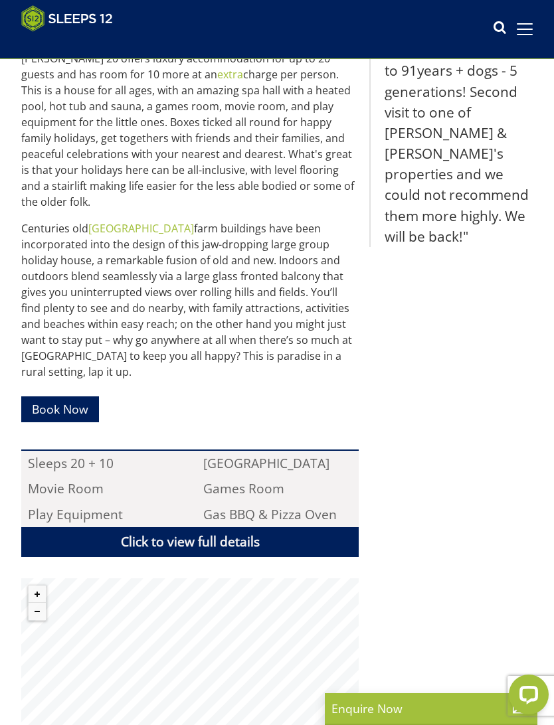
scroll to position [584, 0]
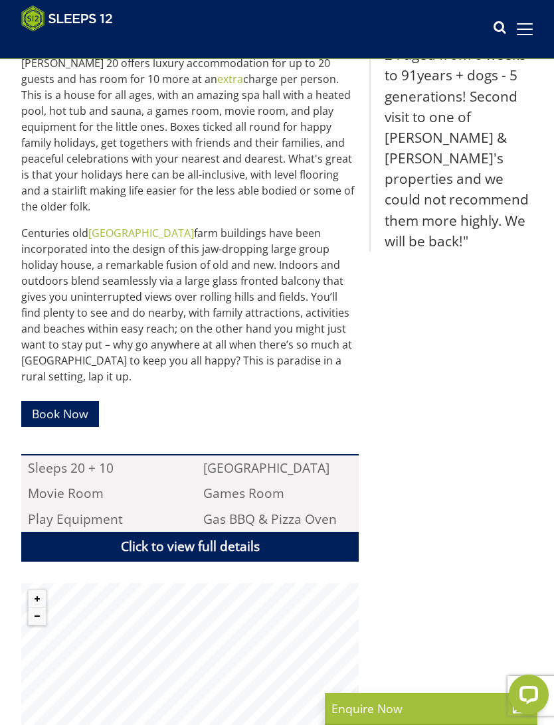
click at [228, 532] on link "Click to view full details" at bounding box center [189, 547] width 337 height 30
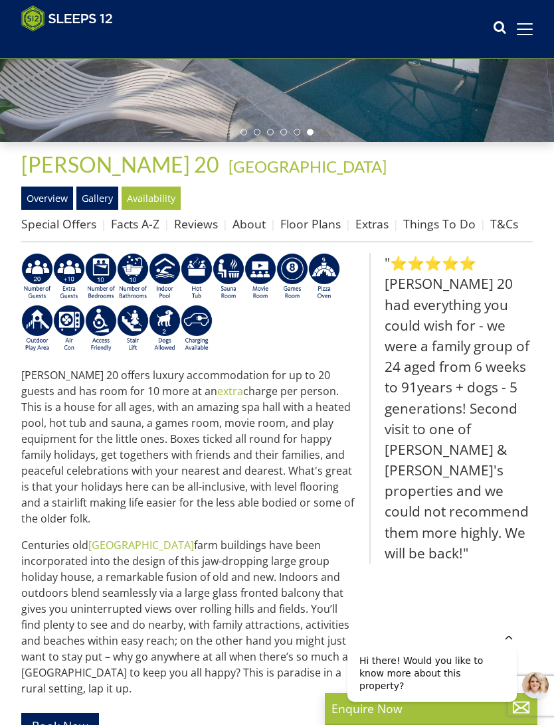
scroll to position [273, 0]
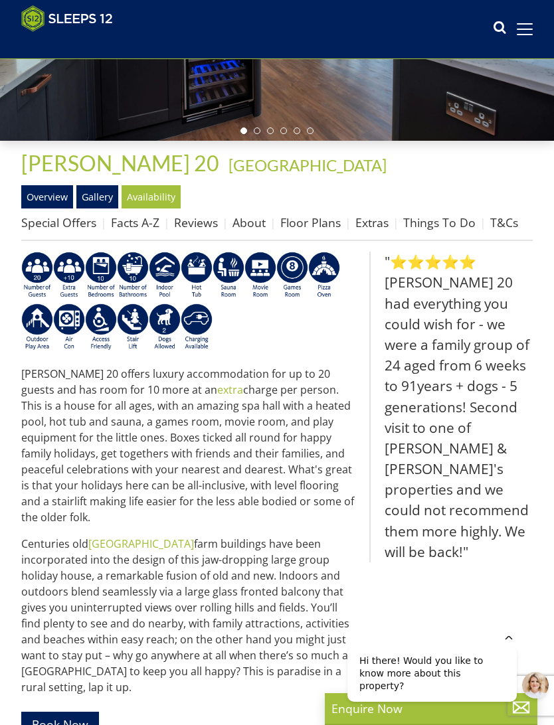
click at [321, 224] on link "Floor Plans" at bounding box center [310, 222] width 60 height 16
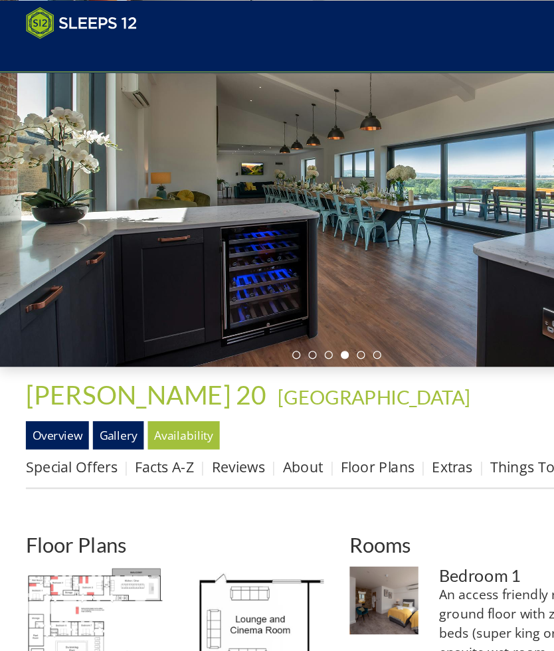
scroll to position [113, 0]
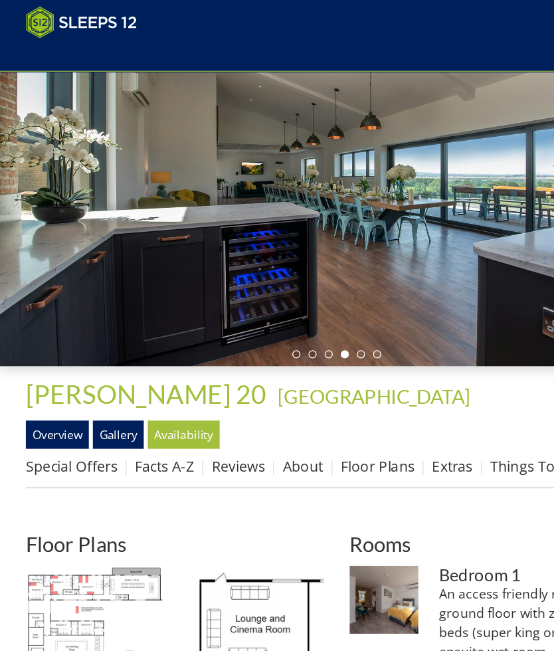
click at [88, 363] on link "Gallery" at bounding box center [97, 357] width 42 height 23
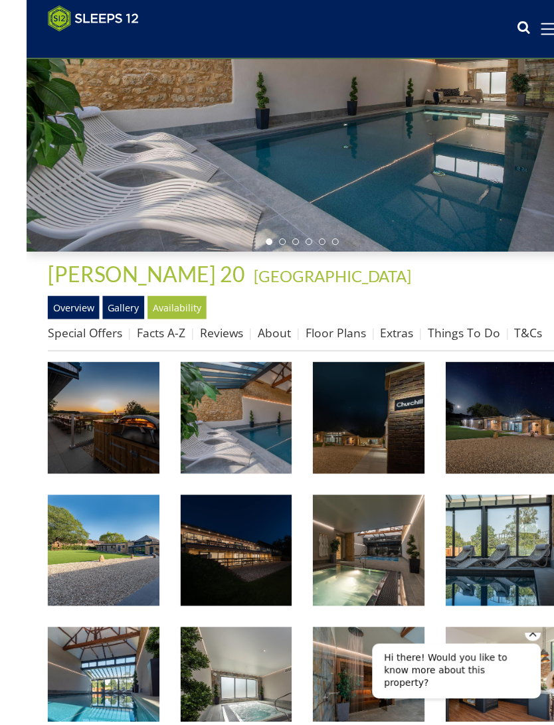
scroll to position [164, 0]
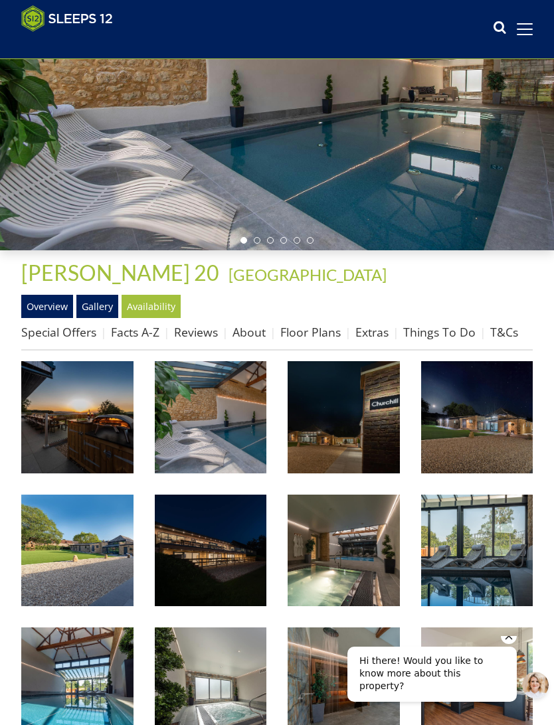
click at [95, 436] on img at bounding box center [77, 417] width 112 height 112
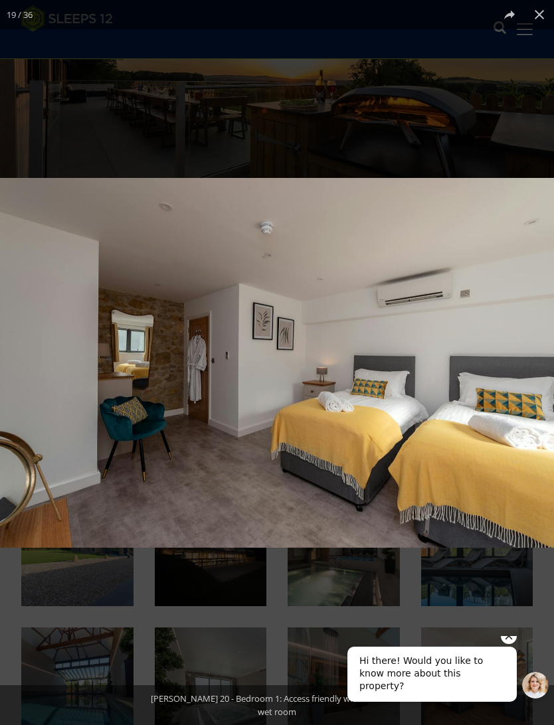
click at [512, 644] on icon "Hide greeting" at bounding box center [509, 636] width 16 height 16
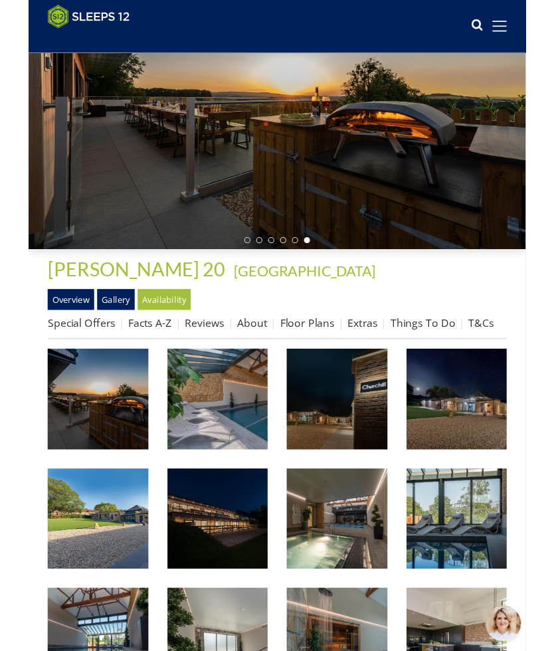
scroll to position [0, 0]
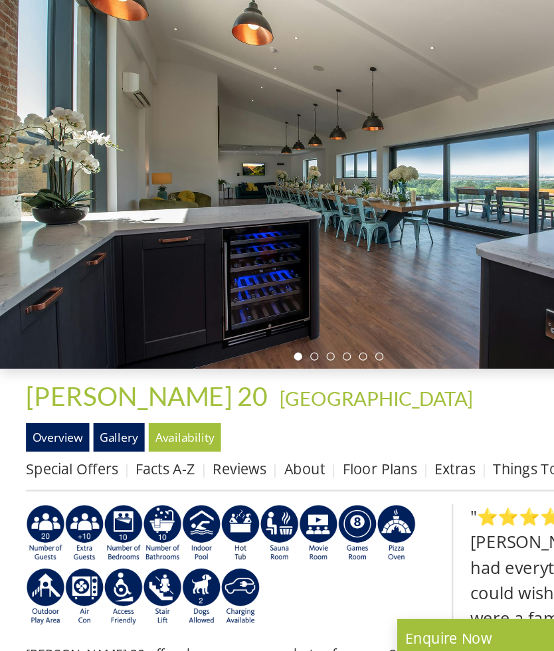
scroll to position [273, 0]
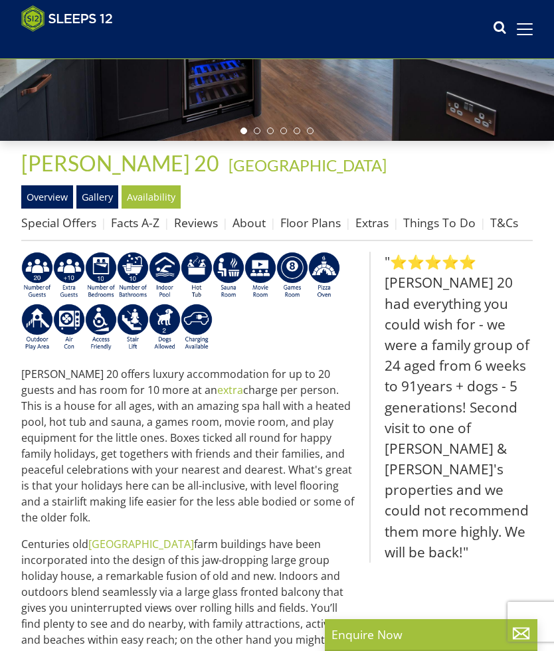
scroll to position [891, 0]
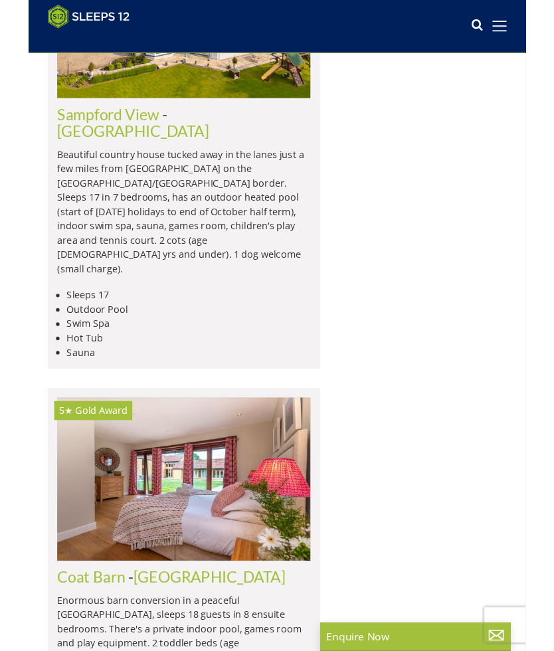
scroll to position [2214, 0]
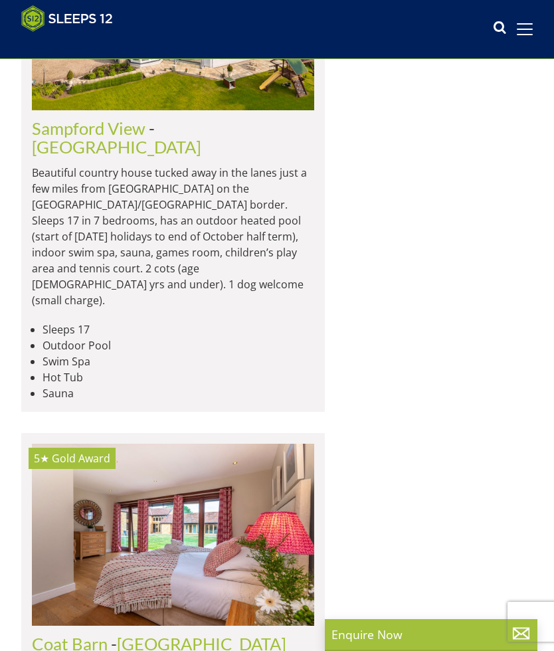
click at [260, 443] on img at bounding box center [173, 534] width 282 height 183
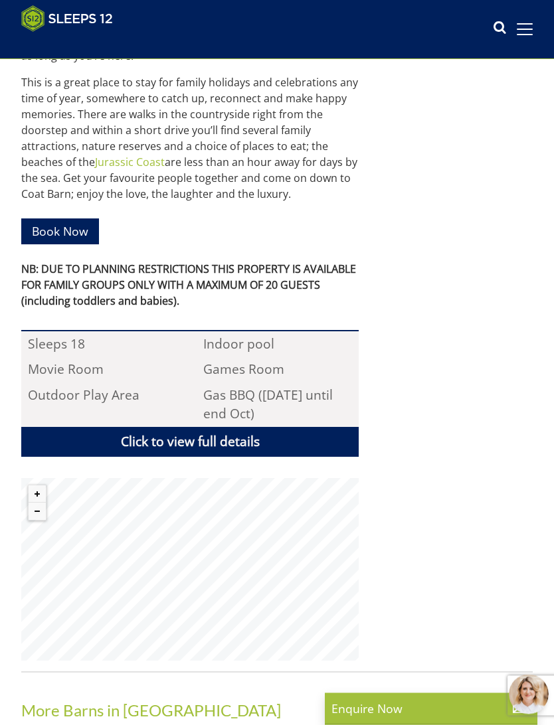
scroll to position [681, 0]
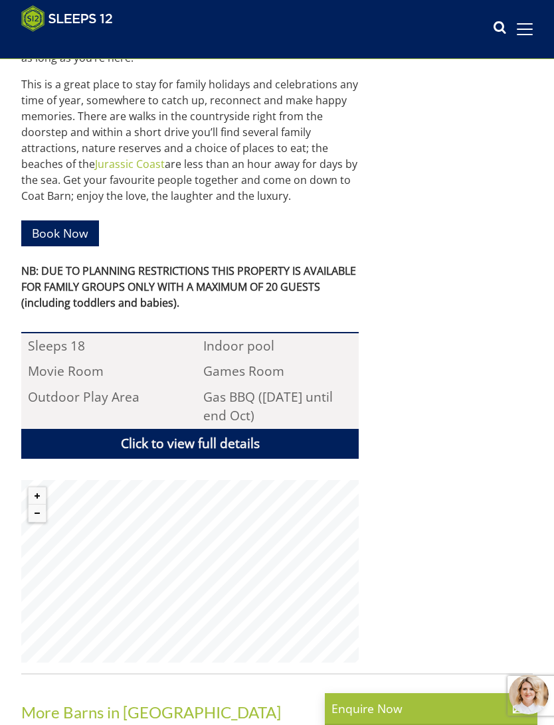
click at [264, 431] on link "Click to view full details" at bounding box center [189, 444] width 337 height 30
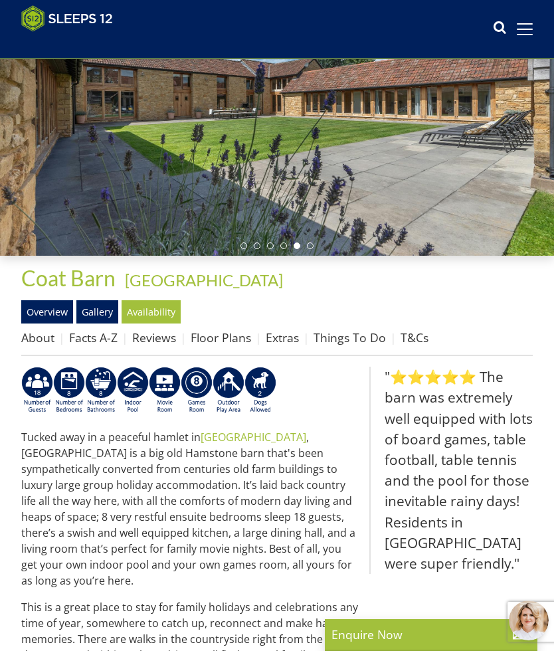
scroll to position [158, 0]
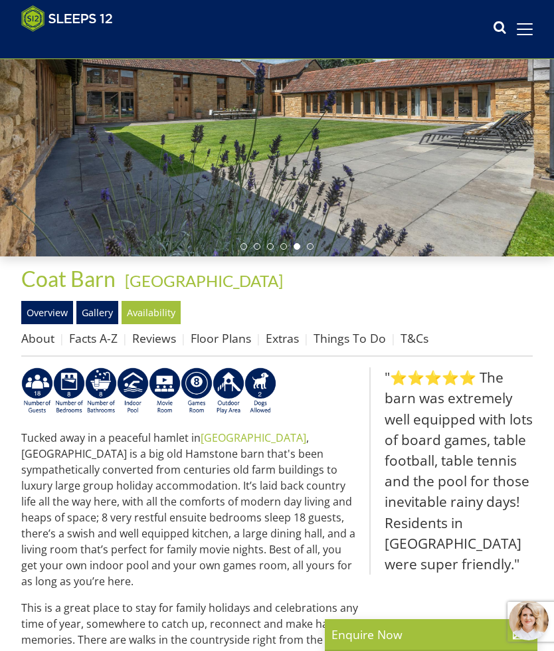
click at [227, 343] on link "Floor Plans" at bounding box center [221, 338] width 60 height 16
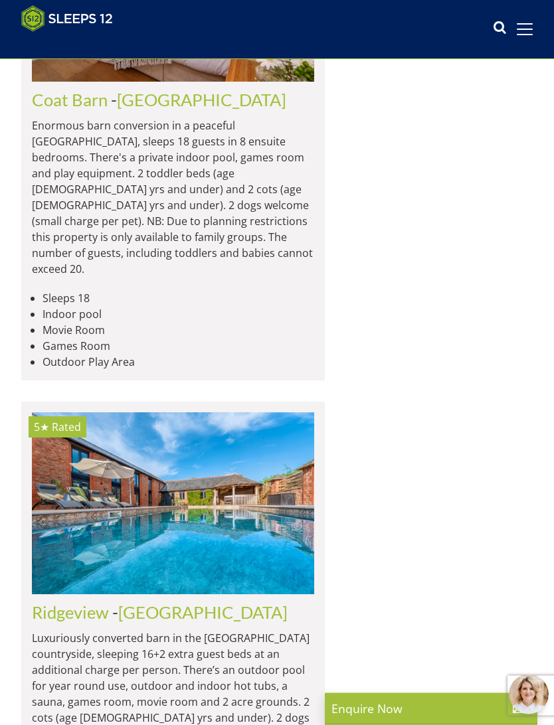
scroll to position [2758, 0]
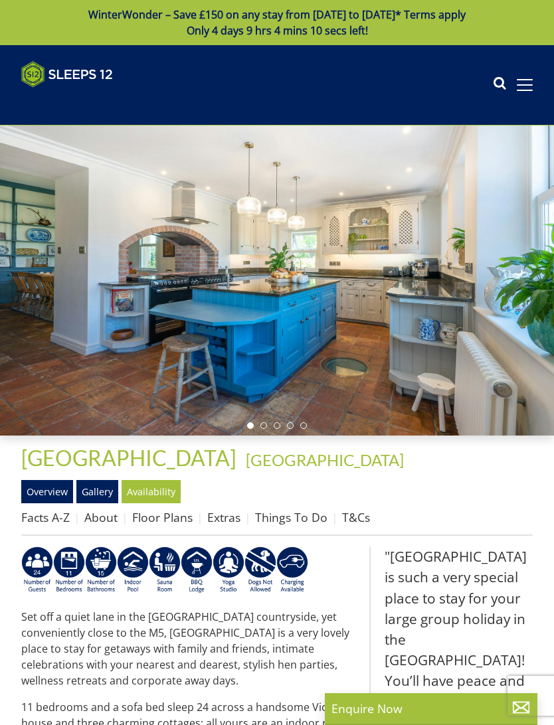
click at [424, 529] on ul "Facts A-Z About Floor Plans Extras Things To Do T&Cs" at bounding box center [276, 521] width 511 height 30
click at [175, 519] on link "Floor Plans" at bounding box center [162, 517] width 60 height 16
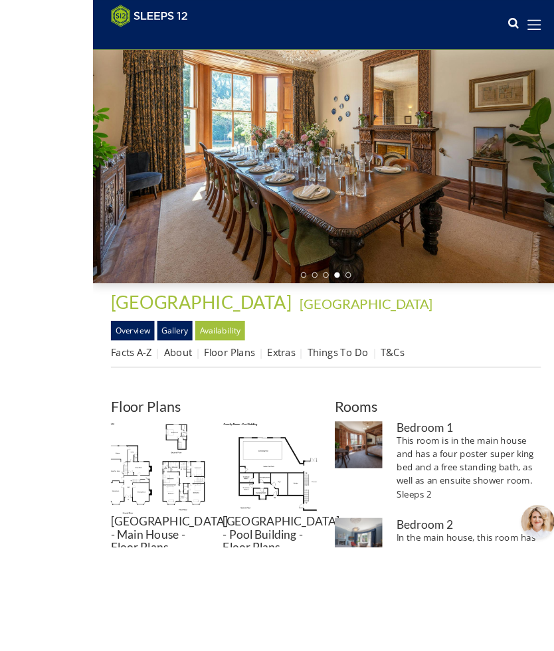
scroll to position [161, 0]
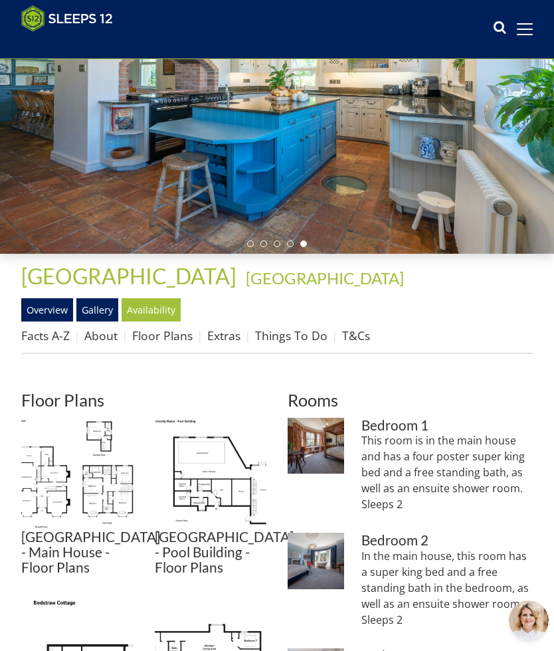
click at [99, 311] on link "Gallery" at bounding box center [97, 309] width 42 height 23
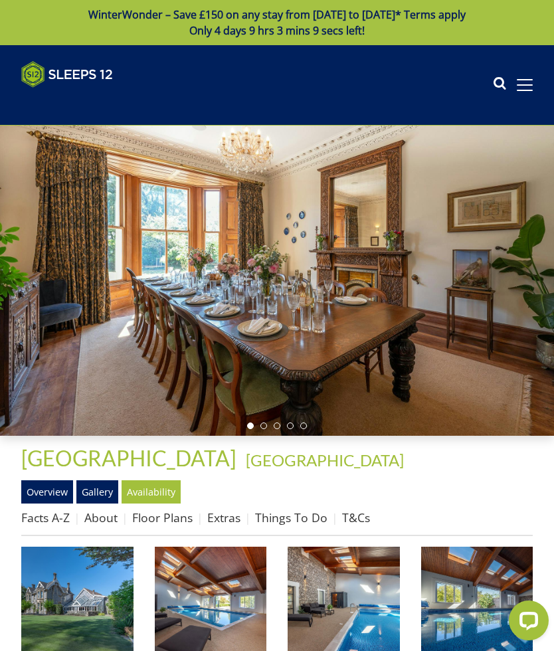
click at [94, 603] on img at bounding box center [77, 602] width 112 height 112
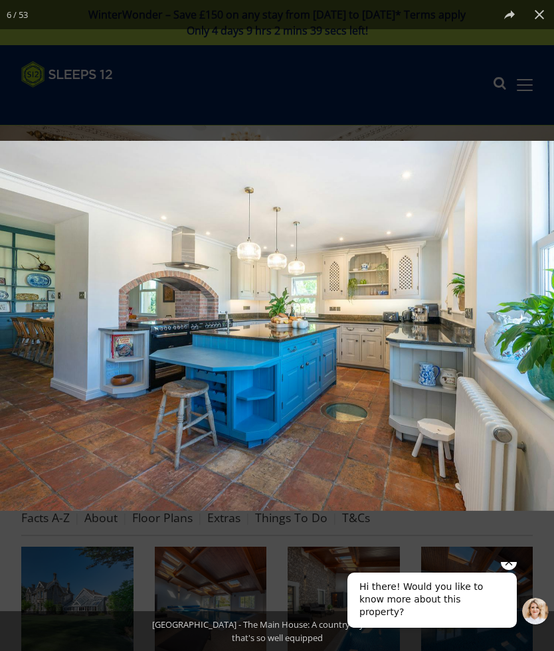
click at [510, 570] on icon "Hide greeting" at bounding box center [509, 562] width 16 height 16
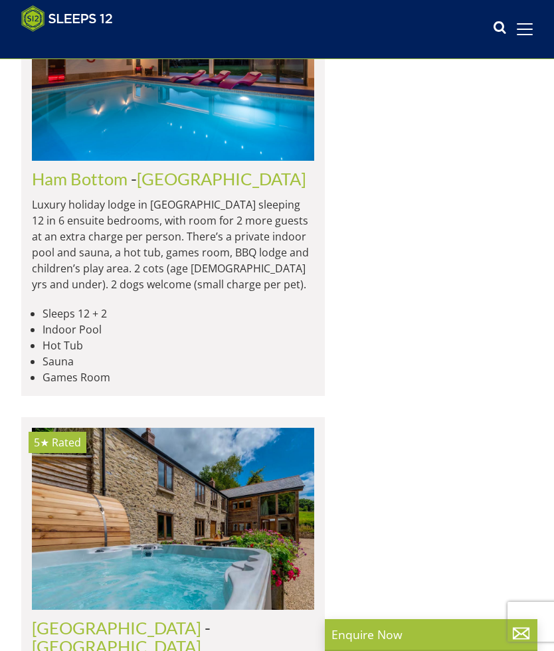
scroll to position [8049, 0]
